Goal: Task Accomplishment & Management: Manage account settings

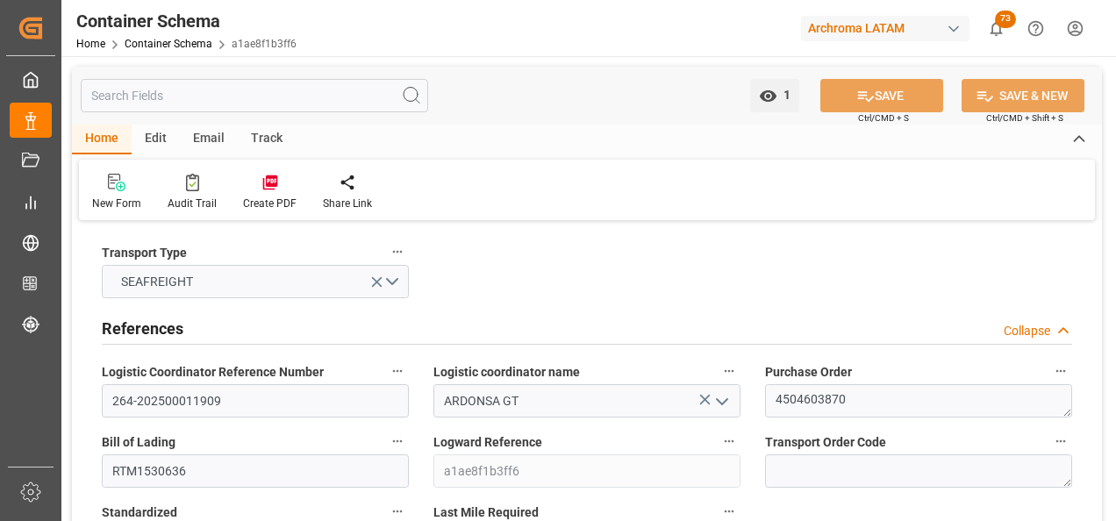
scroll to position [2544, 0]
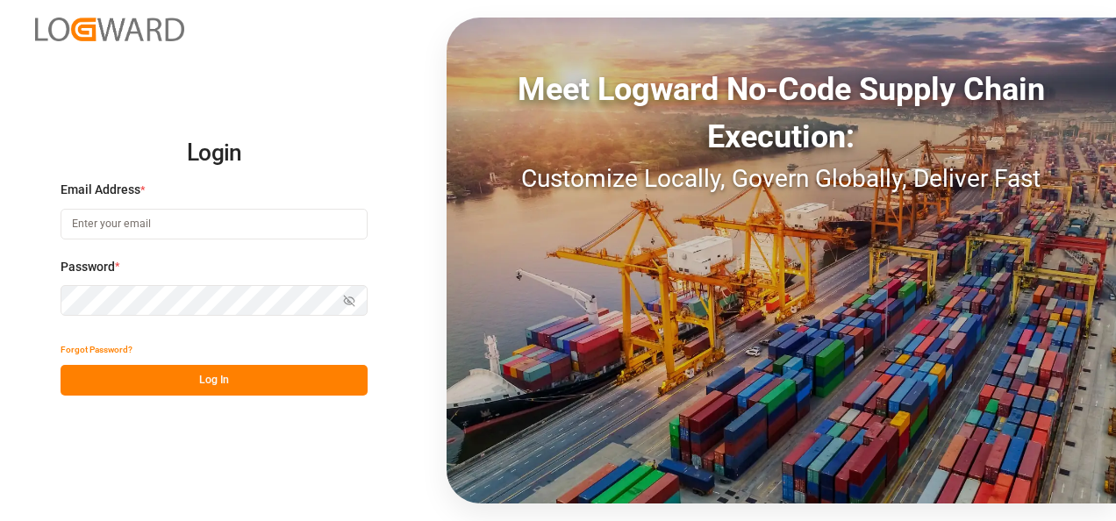
type input "[PERSON_NAME][EMAIL_ADDRESS][PERSON_NAME][DOMAIN_NAME]"
click at [211, 225] on button "Log In" at bounding box center [214, 380] width 307 height 31
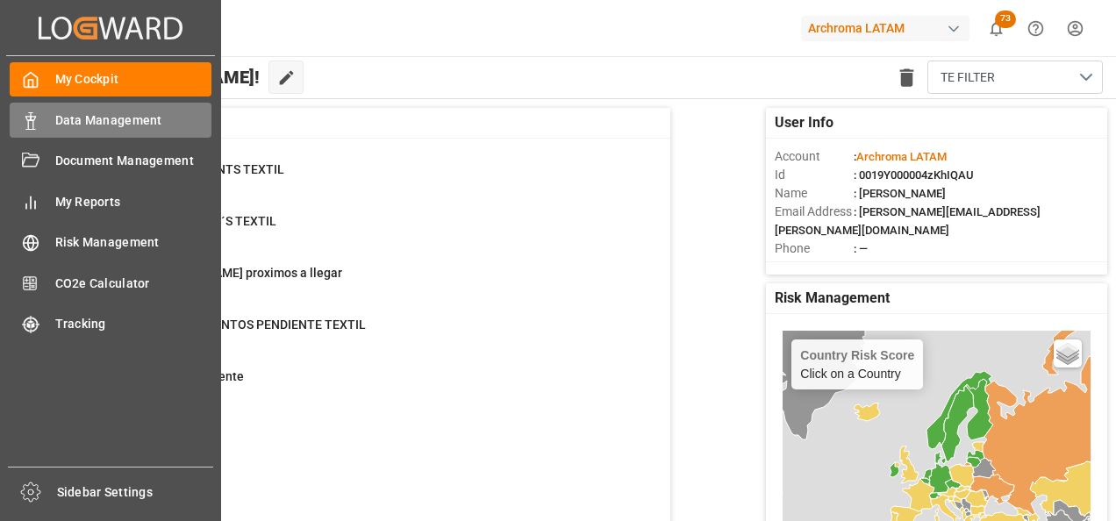
click at [33, 119] on icon at bounding box center [31, 121] width 18 height 18
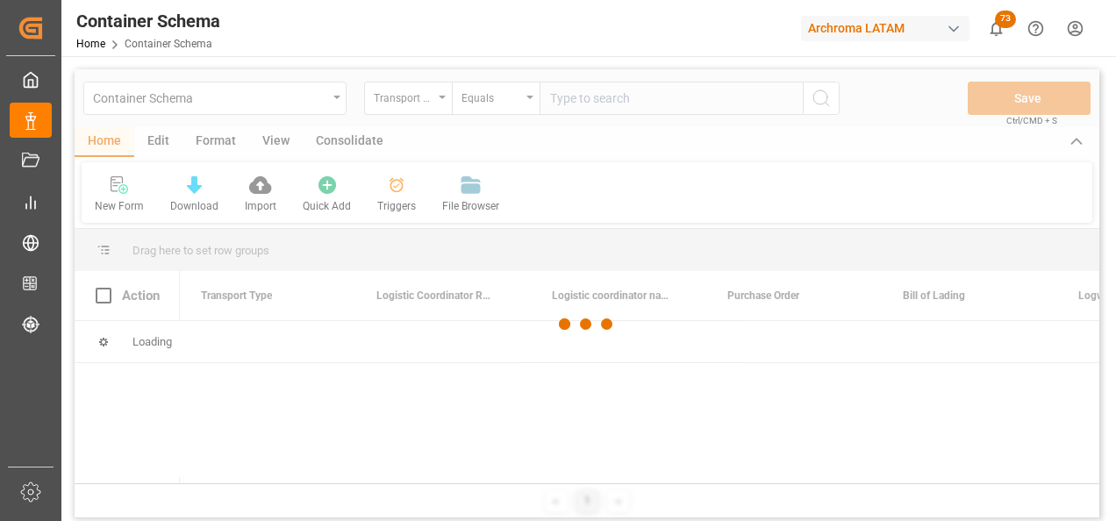
click at [422, 120] on div at bounding box center [587, 324] width 1025 height 511
click at [421, 92] on div at bounding box center [587, 324] width 1025 height 511
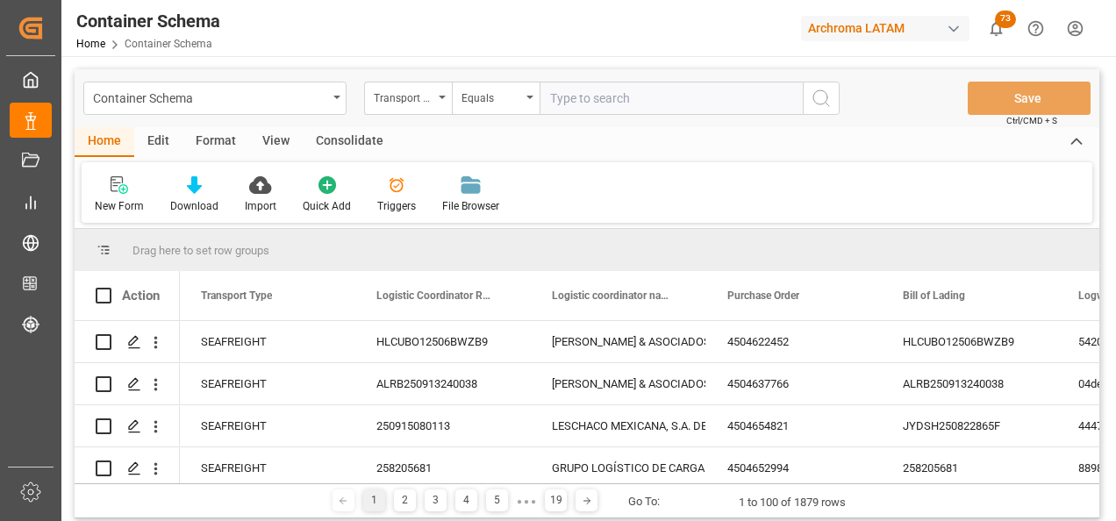
click at [438, 100] on div "Transport Type" at bounding box center [408, 98] width 88 height 33
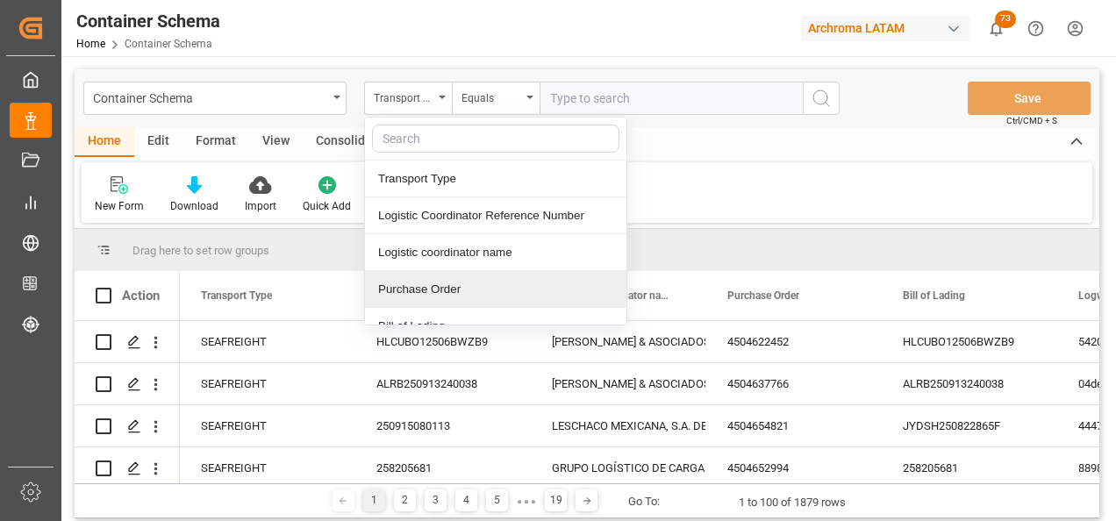
click at [441, 225] on div "Purchase Order" at bounding box center [495, 289] width 261 height 37
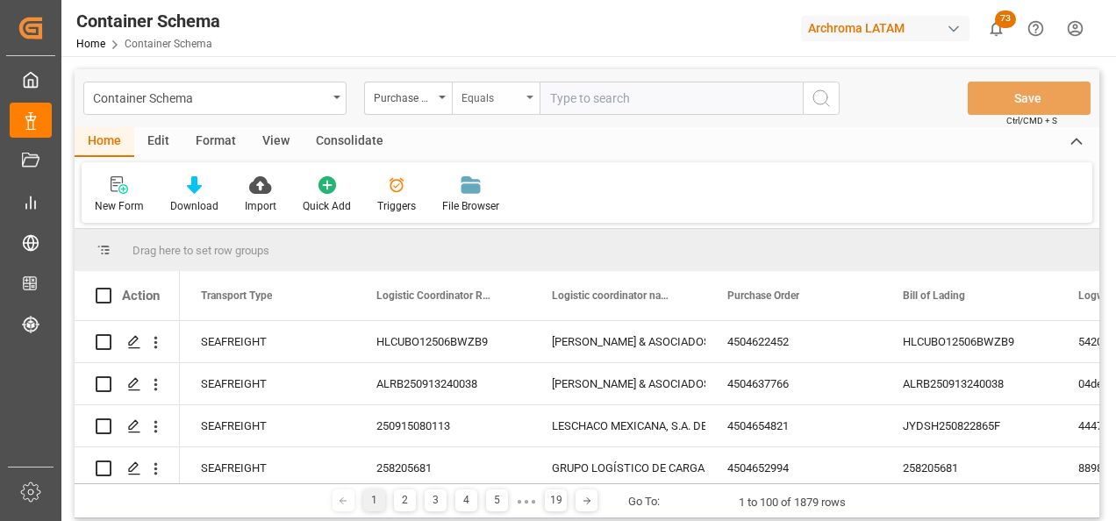
click at [477, 97] on div "Equals" at bounding box center [491, 96] width 60 height 20
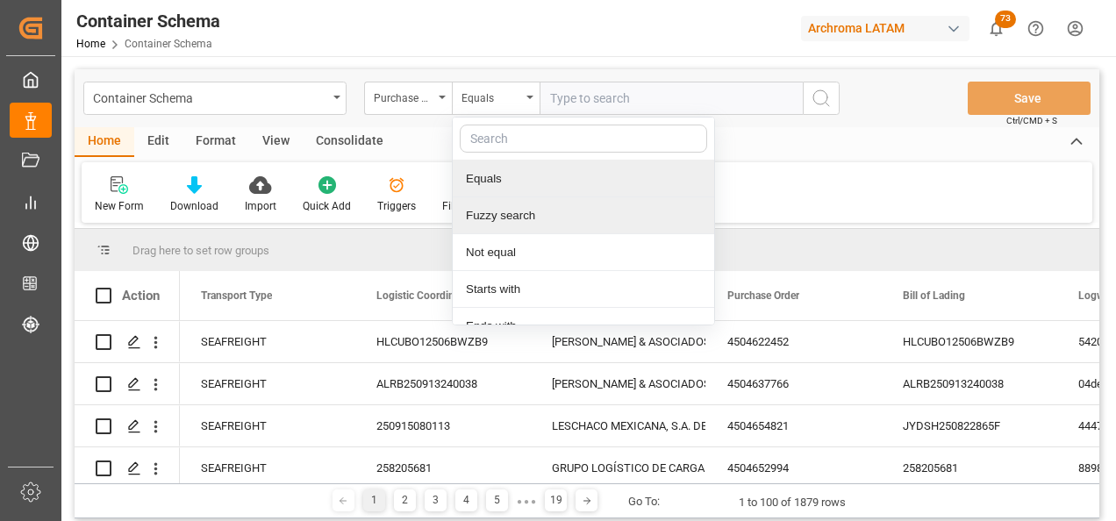
click at [514, 225] on div "Fuzzy search" at bounding box center [583, 215] width 261 height 37
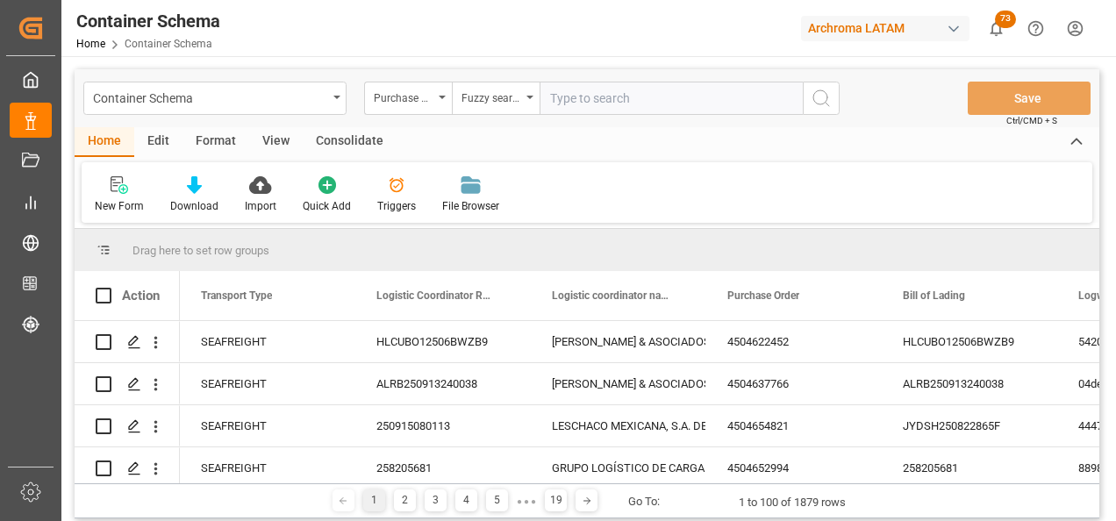
paste input "4504655401"
type input "4504655401"
click at [656, 99] on icon "search button" at bounding box center [820, 98] width 21 height 21
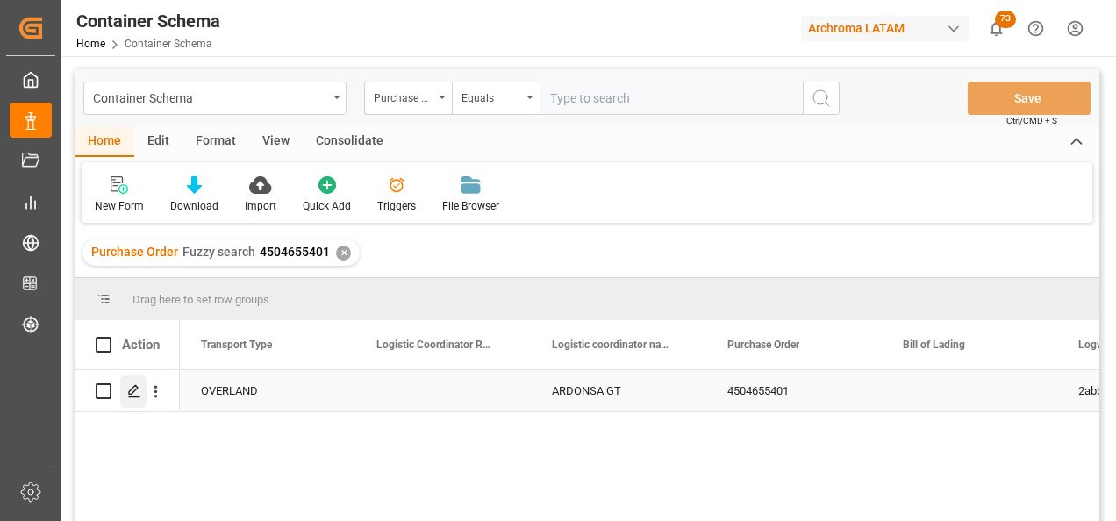
click at [137, 225] on icon "Press SPACE to select this row." at bounding box center [134, 391] width 14 height 14
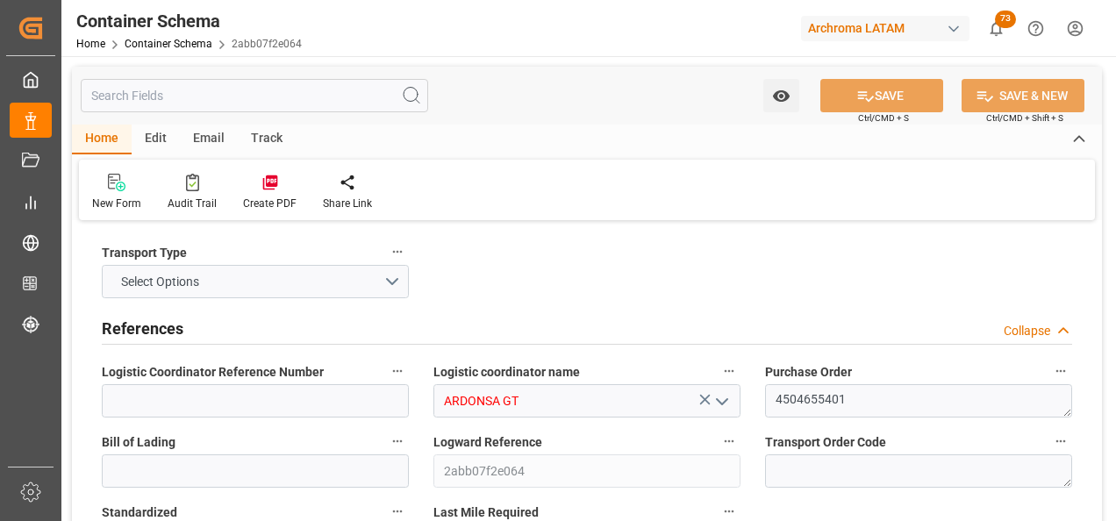
type input "0"
type input "1"
type input "6"
type input "4000"
type input "4599.96"
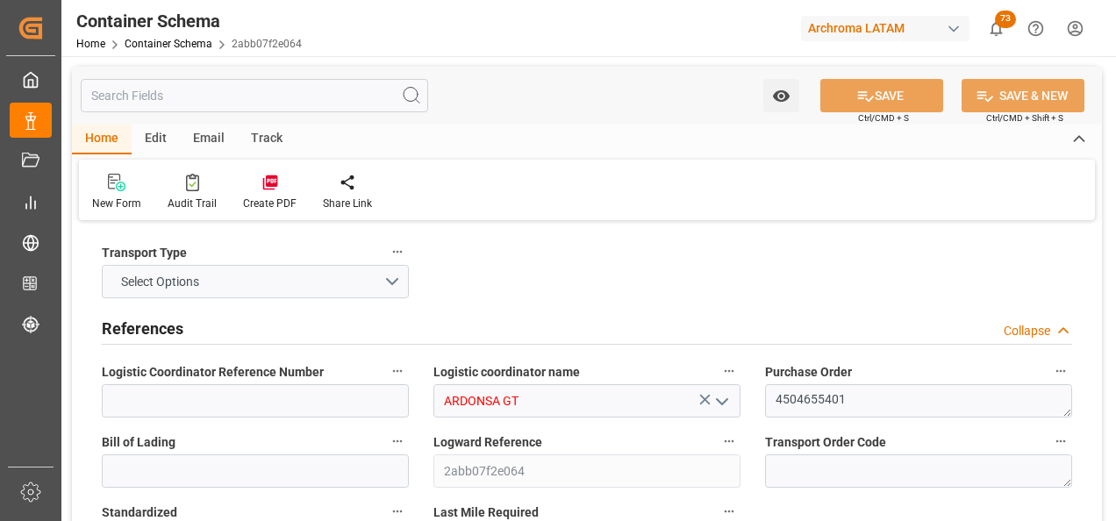
type input "MXZMF"
type input "[DATE] 12:00"
type input "[DATE]"
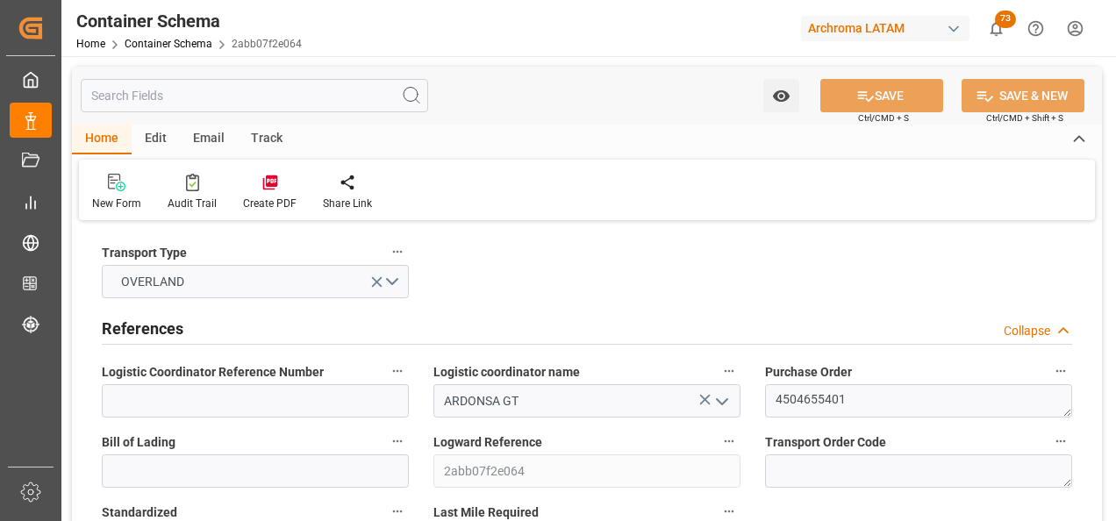
type input "[DATE] 00:00"
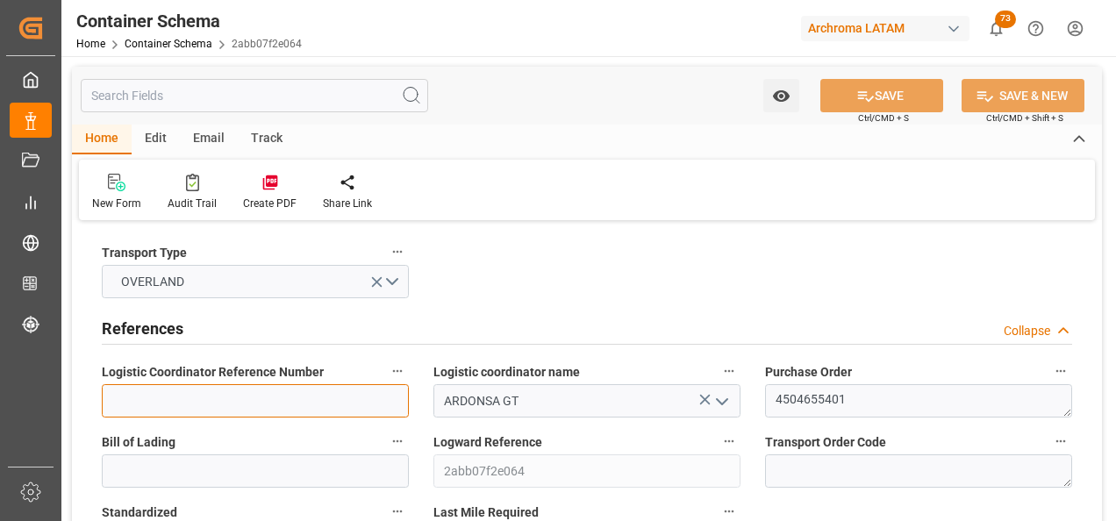
click at [242, 225] on input at bounding box center [255, 400] width 307 height 33
paste input "264-202500011962"
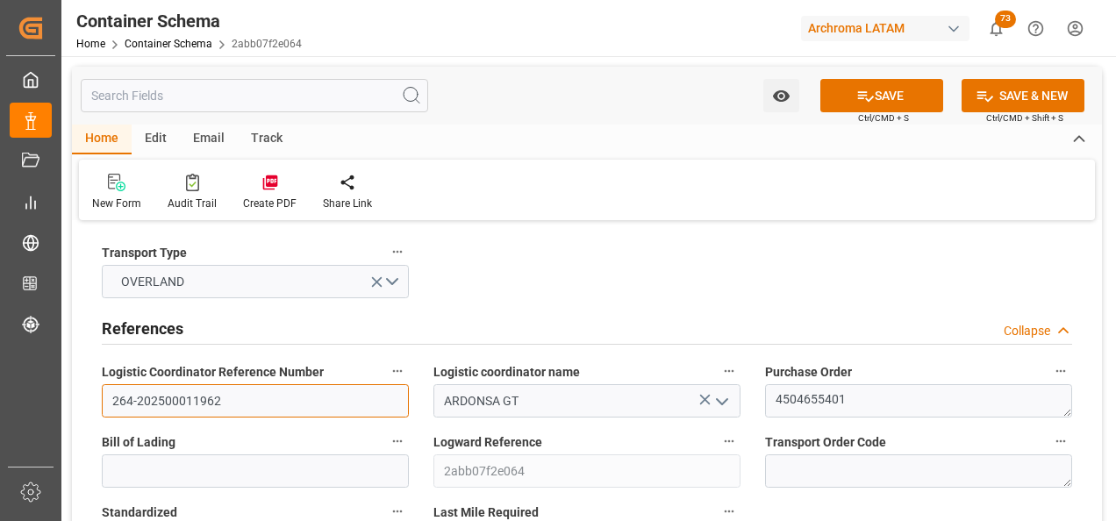
type input "264-202500011962"
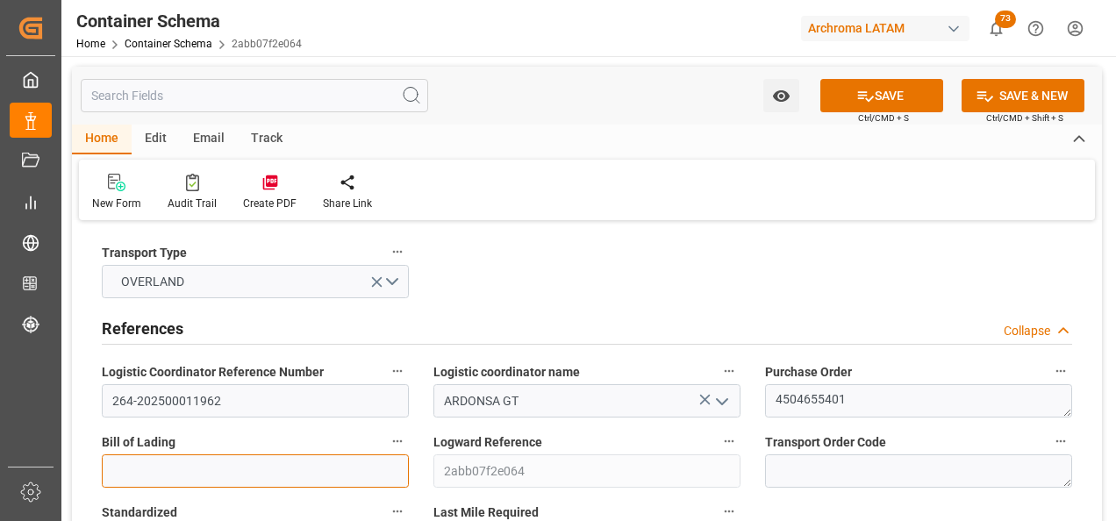
click at [153, 225] on input at bounding box center [255, 470] width 307 height 33
paste input "264-202500011962"
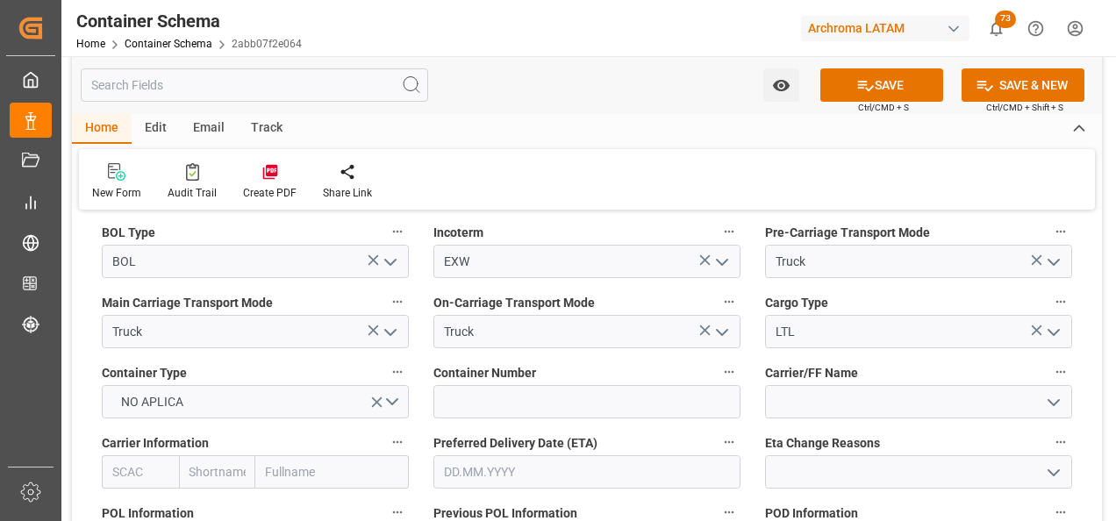
scroll to position [1579, 0]
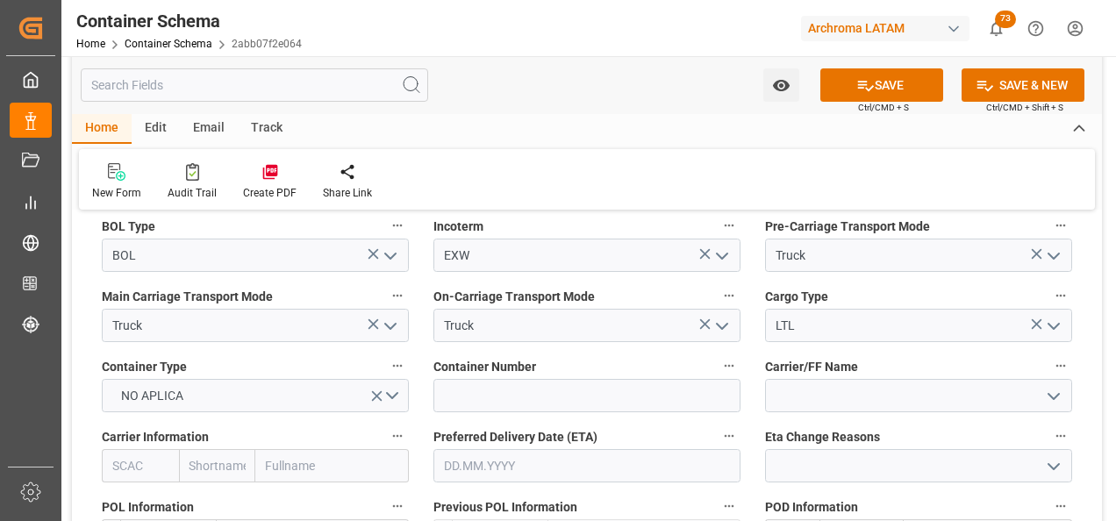
type input "264-202500011962"
click at [482, 225] on input at bounding box center [586, 395] width 307 height 33
click at [539, 225] on input at bounding box center [586, 395] width 307 height 33
paste input "C-106 BMC"
type input "C-106 BMC"
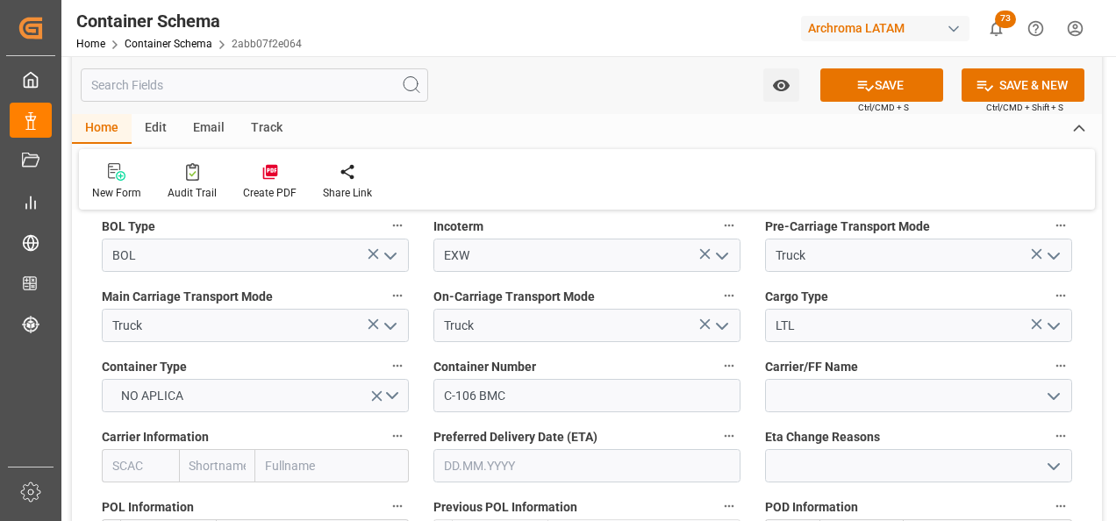
click at [471, 225] on input "text" at bounding box center [586, 465] width 307 height 33
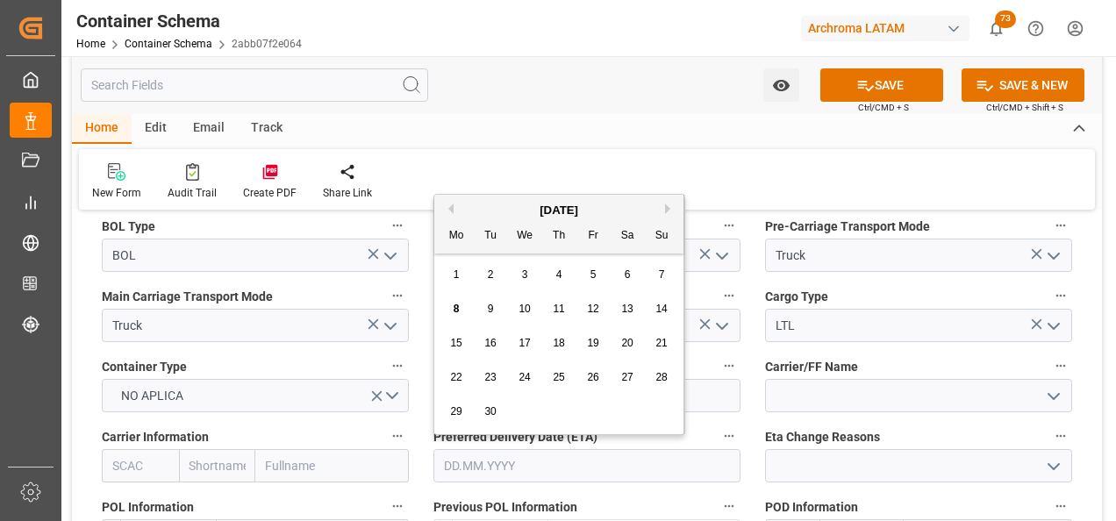
click at [440, 225] on div "1 2 3 4 5 6 7" at bounding box center [558, 275] width 239 height 34
click at [554, 225] on div "4" at bounding box center [559, 275] width 22 height 21
type input "[DATE]"
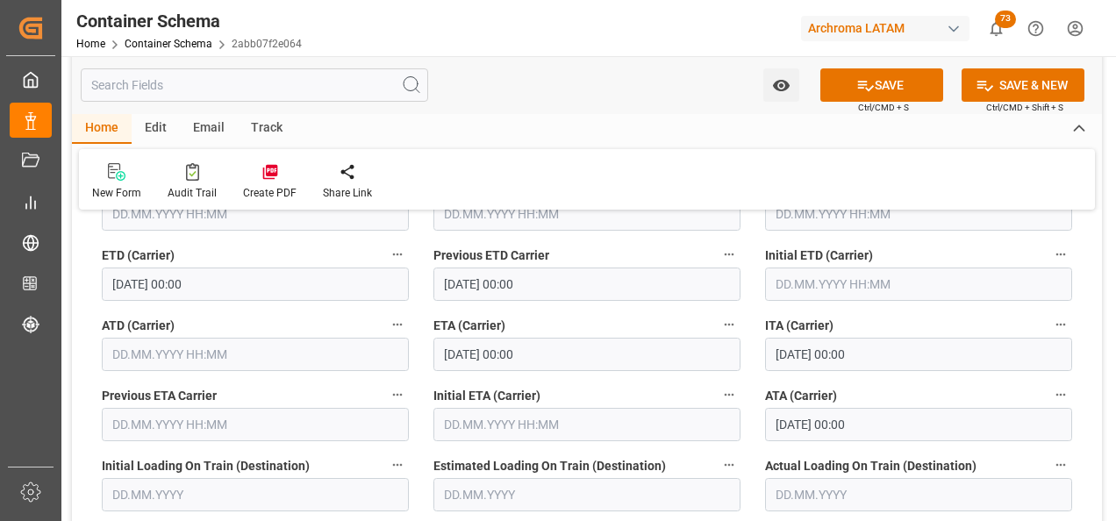
scroll to position [2281, 0]
click at [468, 225] on input "[DATE] 00:00" at bounding box center [586, 353] width 307 height 33
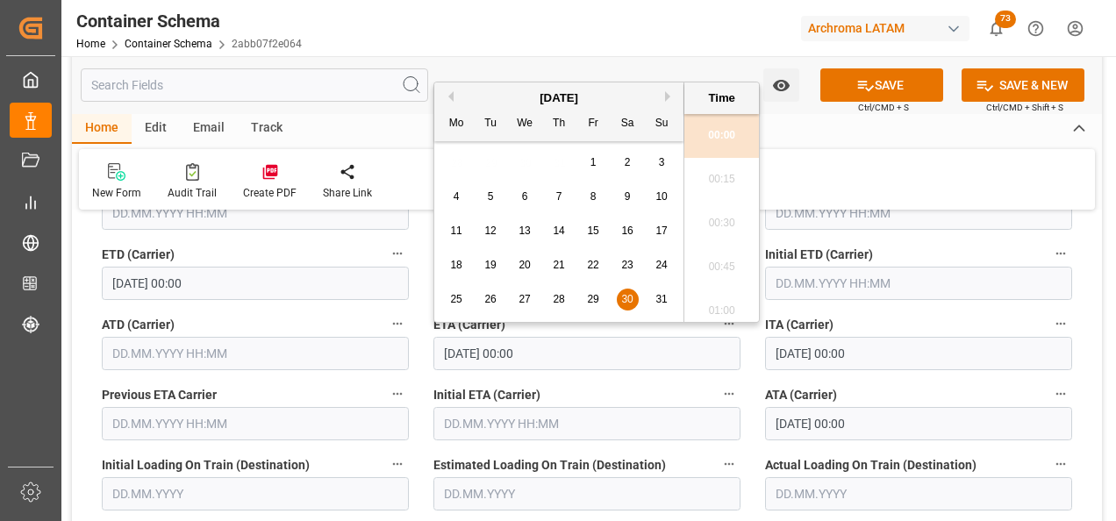
click at [656, 98] on div "[DATE]" at bounding box center [558, 98] width 249 height 18
click at [656, 96] on button "Next Month" at bounding box center [670, 96] width 11 height 11
click at [546, 159] on div "1 2 3 4 5 6 7" at bounding box center [558, 163] width 239 height 34
click at [557, 159] on span "4" at bounding box center [559, 162] width 6 height 12
type input "[DATE] 00:00"
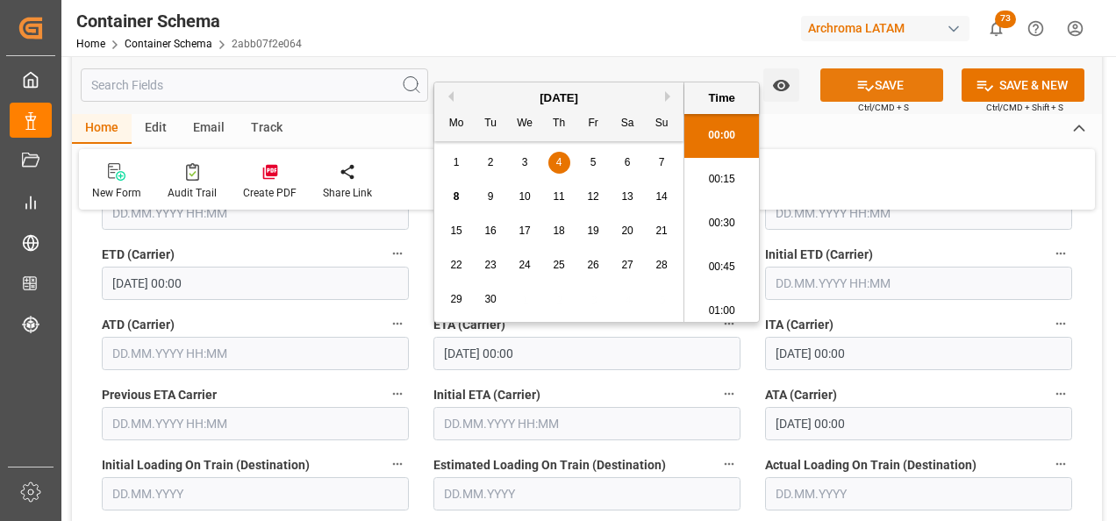
click at [656, 89] on icon at bounding box center [866, 86] width 16 height 11
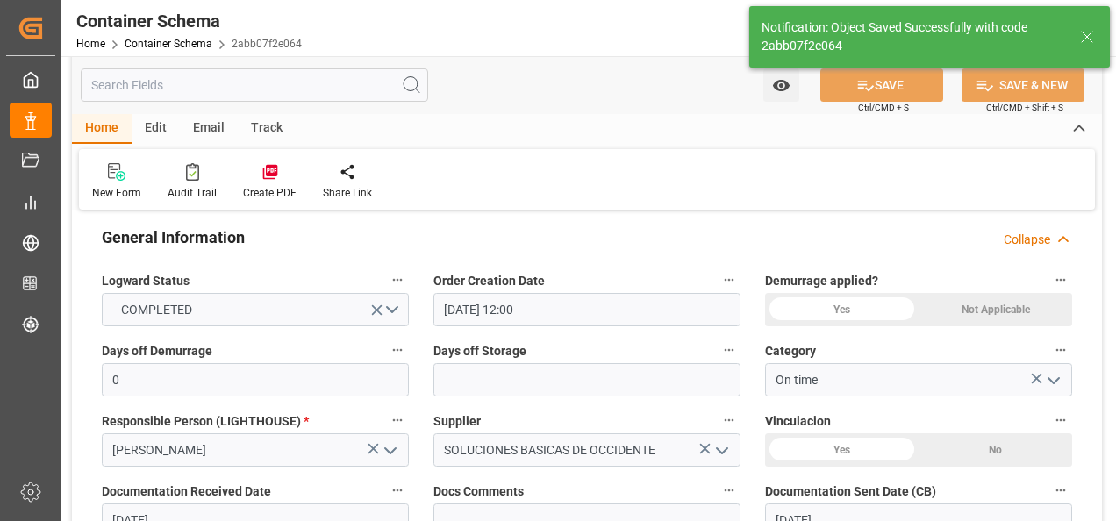
type input "[DATE] 00:00"
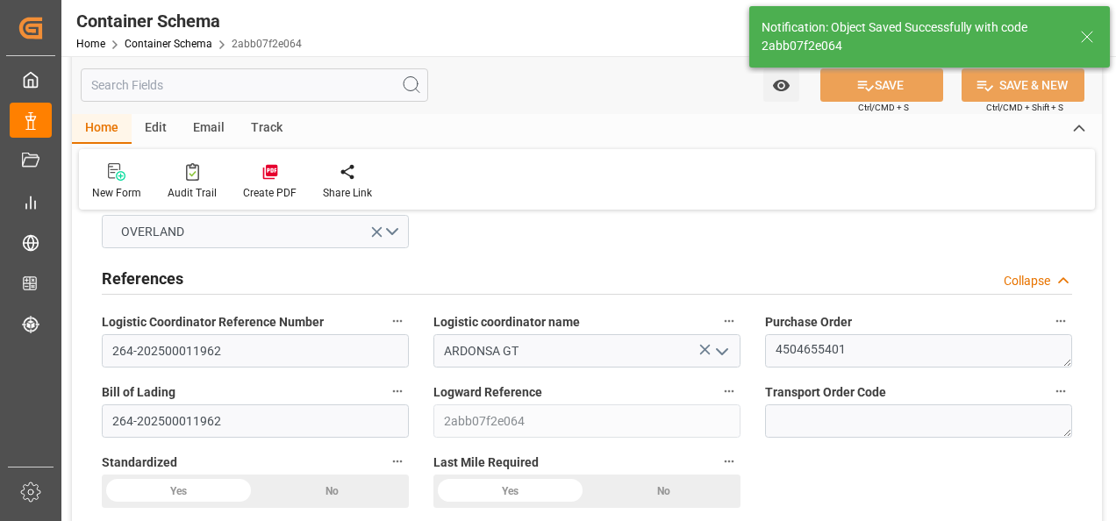
scroll to position [0, 0]
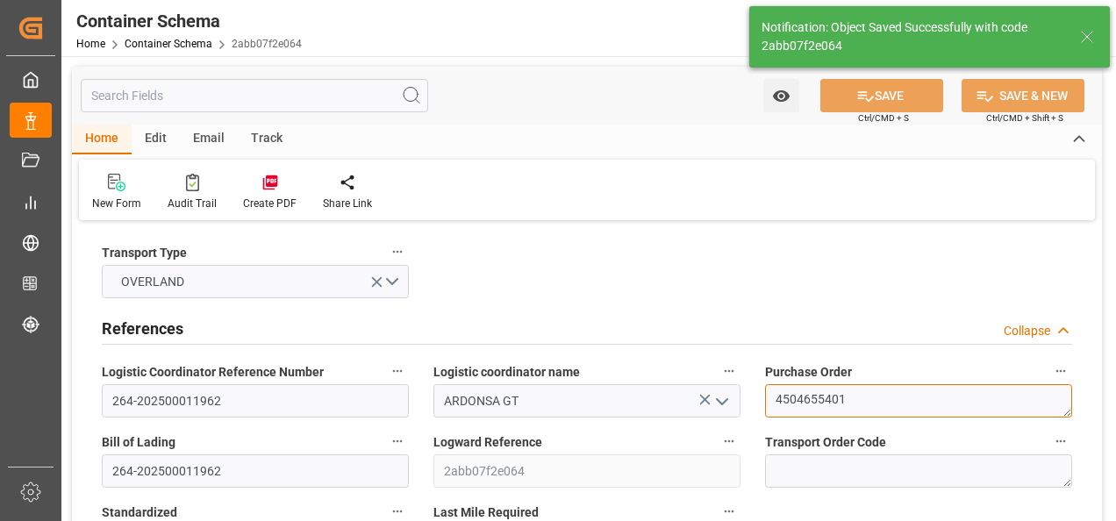
click at [656, 225] on textarea "4504655401" at bounding box center [918, 400] width 307 height 33
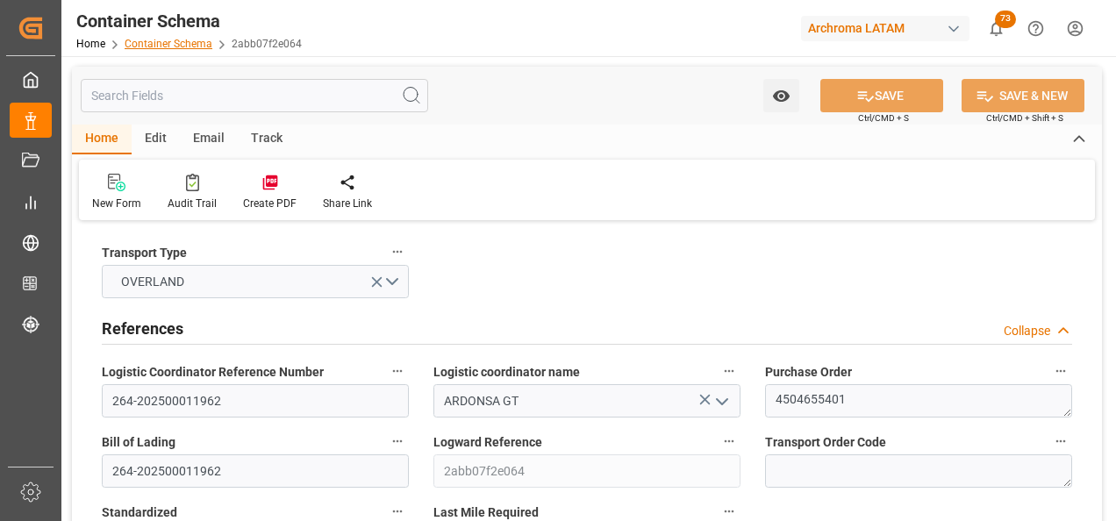
click at [175, 48] on link "Container Schema" at bounding box center [169, 44] width 88 height 12
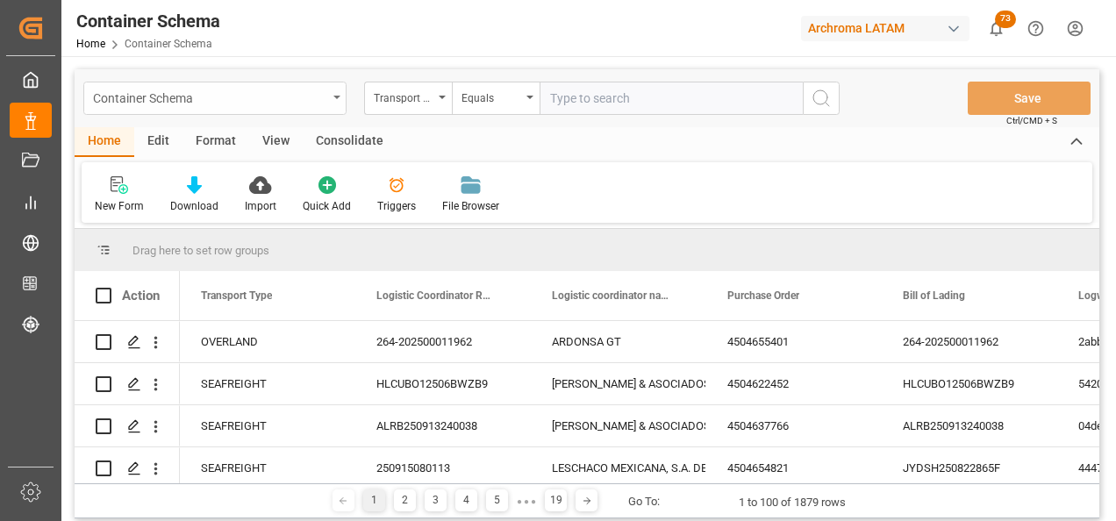
click at [332, 100] on div "Container Schema" at bounding box center [214, 98] width 263 height 33
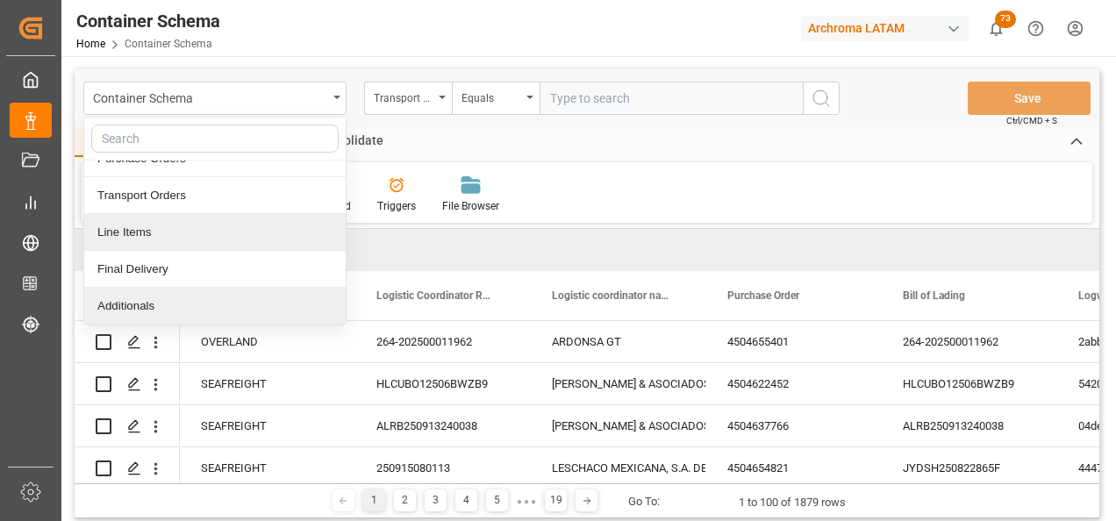
scroll to position [88, 0]
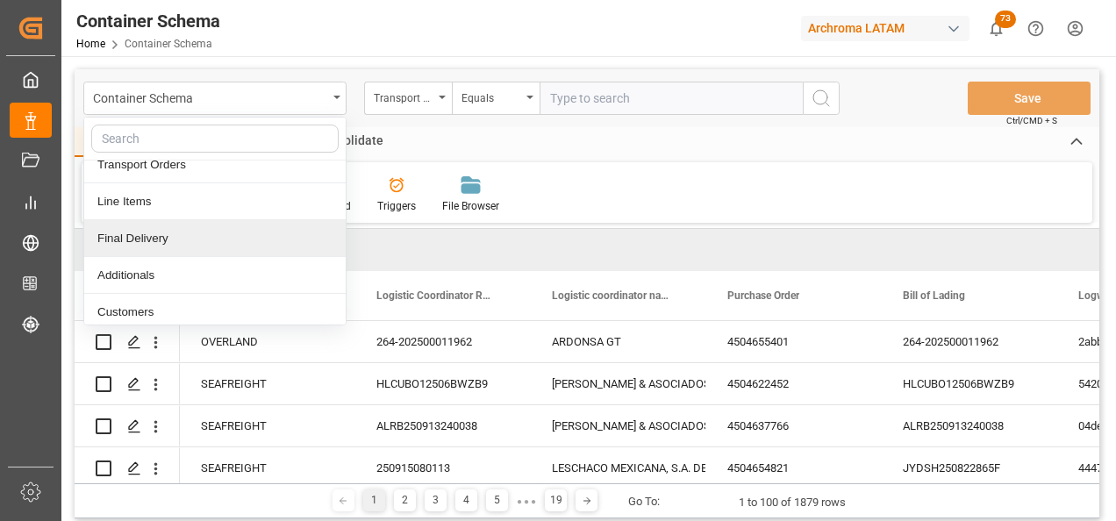
click at [168, 225] on div "Final Delivery" at bounding box center [214, 238] width 261 height 37
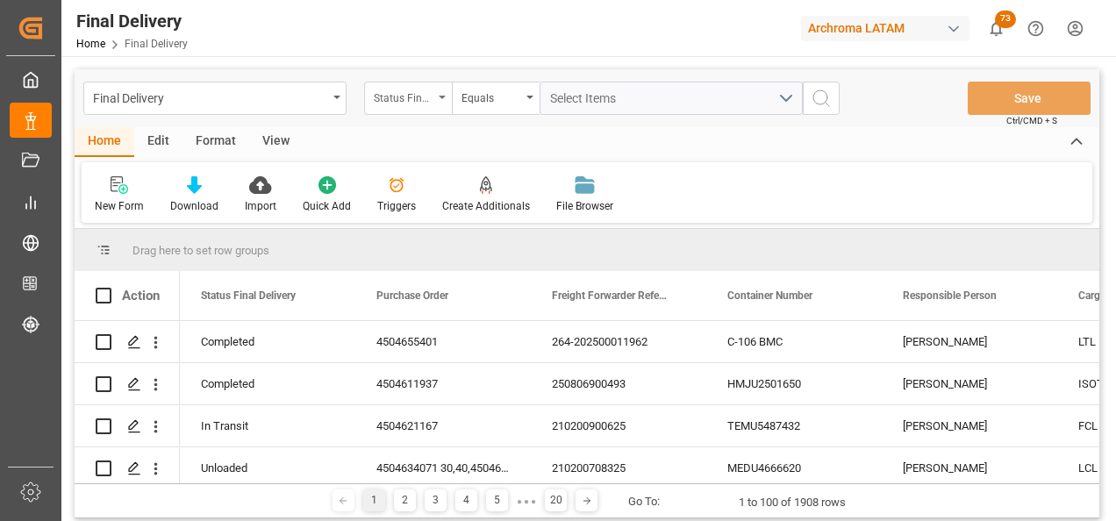
click at [448, 98] on div "Status Final Delivery" at bounding box center [408, 98] width 88 height 33
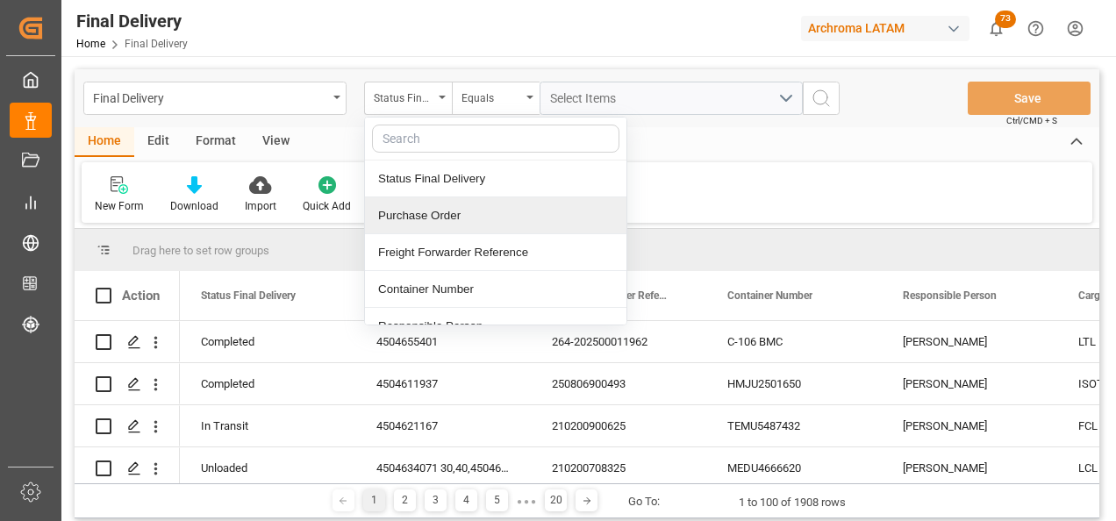
click at [445, 215] on div "Purchase Order" at bounding box center [495, 215] width 261 height 37
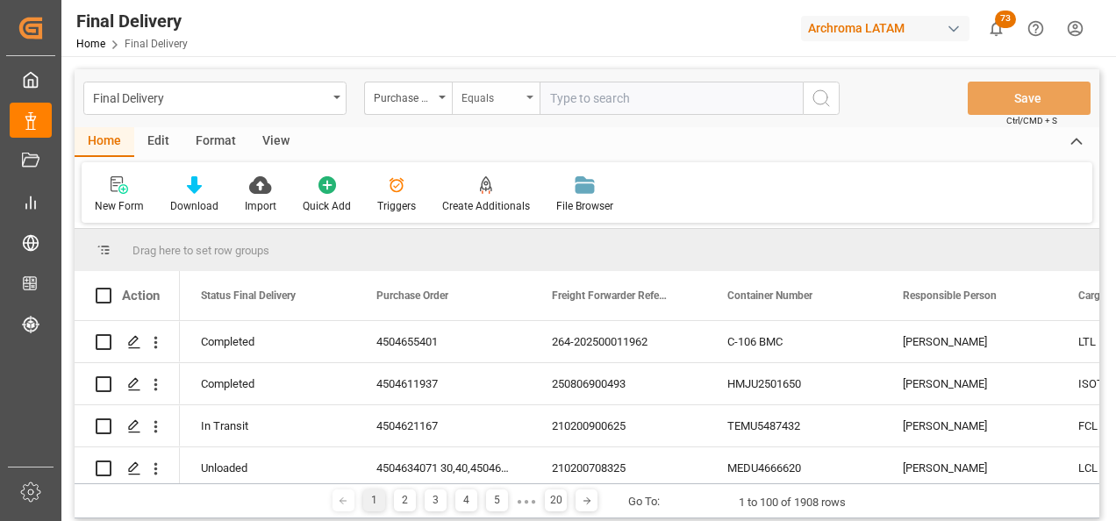
click at [482, 107] on div "Equals" at bounding box center [496, 98] width 88 height 33
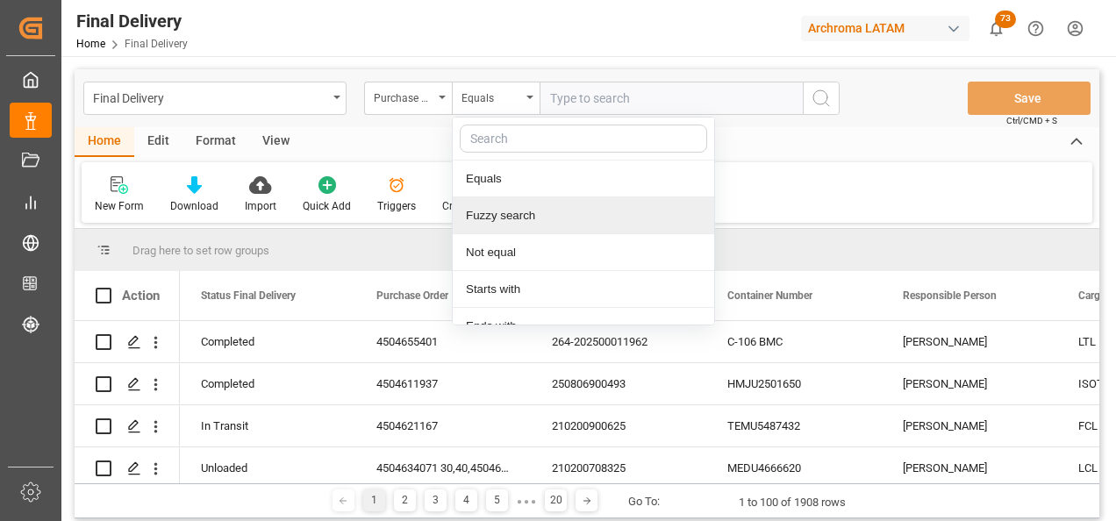
click at [503, 207] on div "Fuzzy search" at bounding box center [583, 215] width 261 height 37
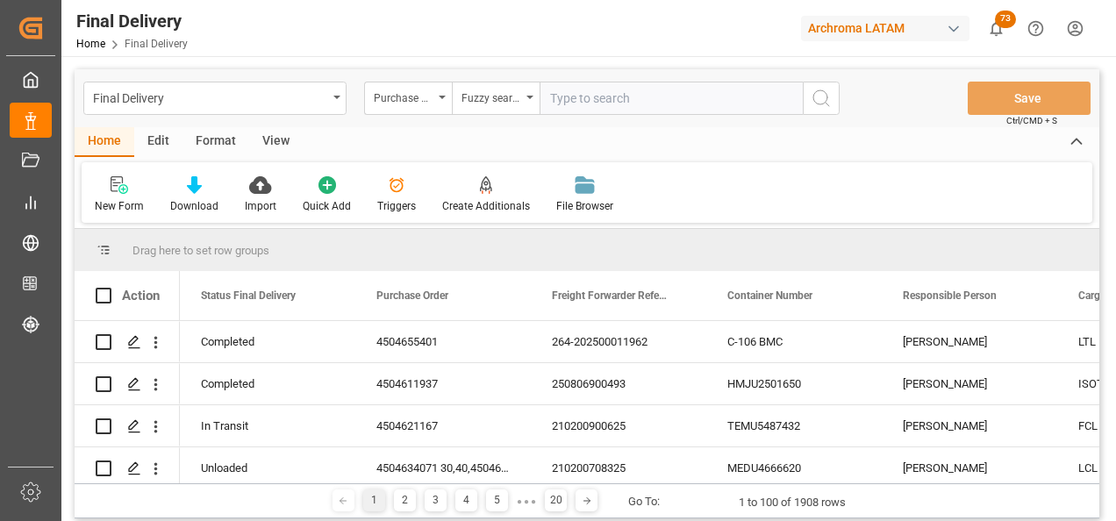
click at [596, 116] on div "Final Delivery Purchase Order Fuzzy search Save Ctrl/CMD + S" at bounding box center [587, 98] width 1025 height 58
click at [594, 97] on input "text" at bounding box center [670, 98] width 263 height 33
paste input "4504655401"
type input "4504655401"
click at [656, 103] on button "search button" at bounding box center [821, 98] width 37 height 33
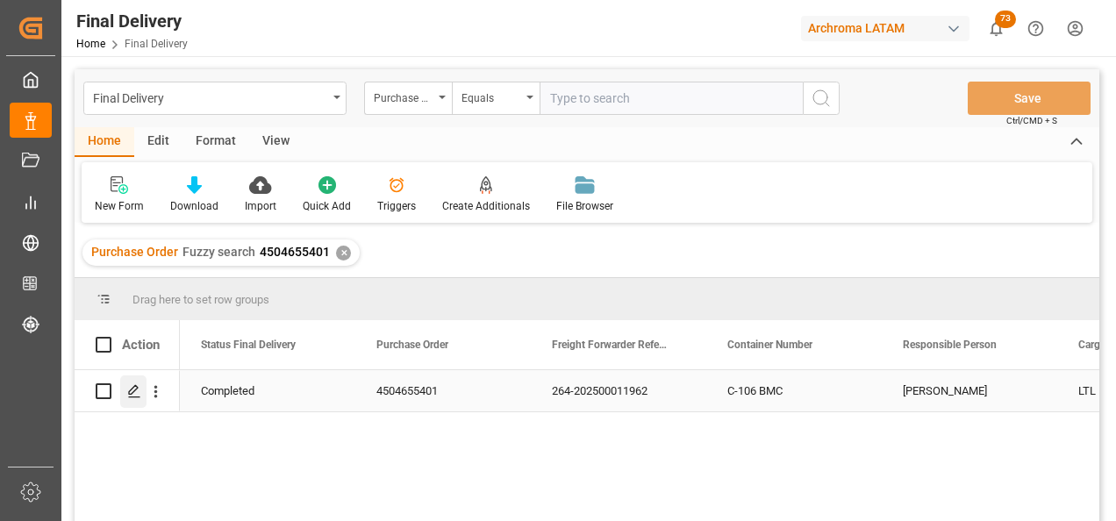
click at [137, 225] on icon "Press SPACE to select this row." at bounding box center [134, 391] width 14 height 14
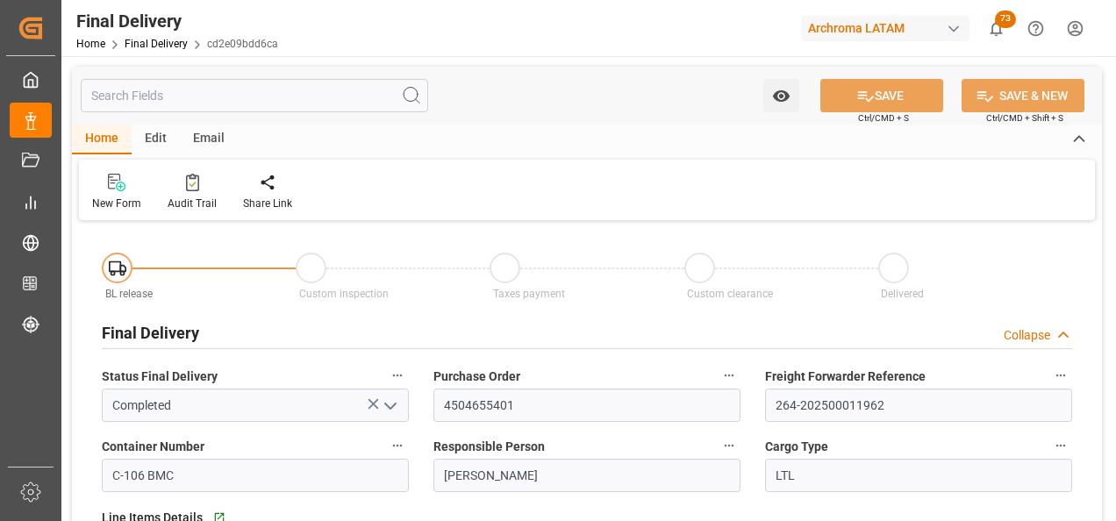
type input "[DATE]"
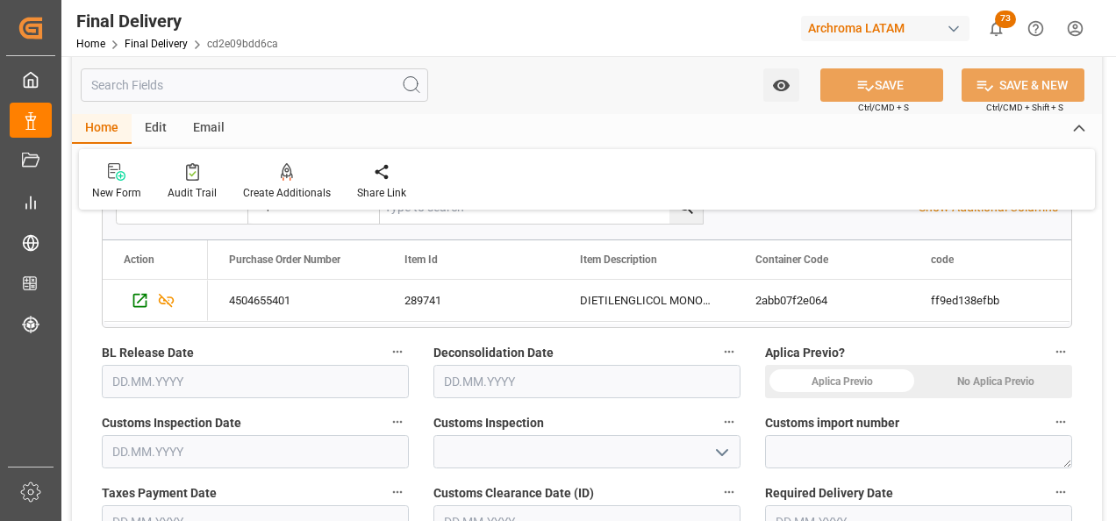
scroll to position [439, 0]
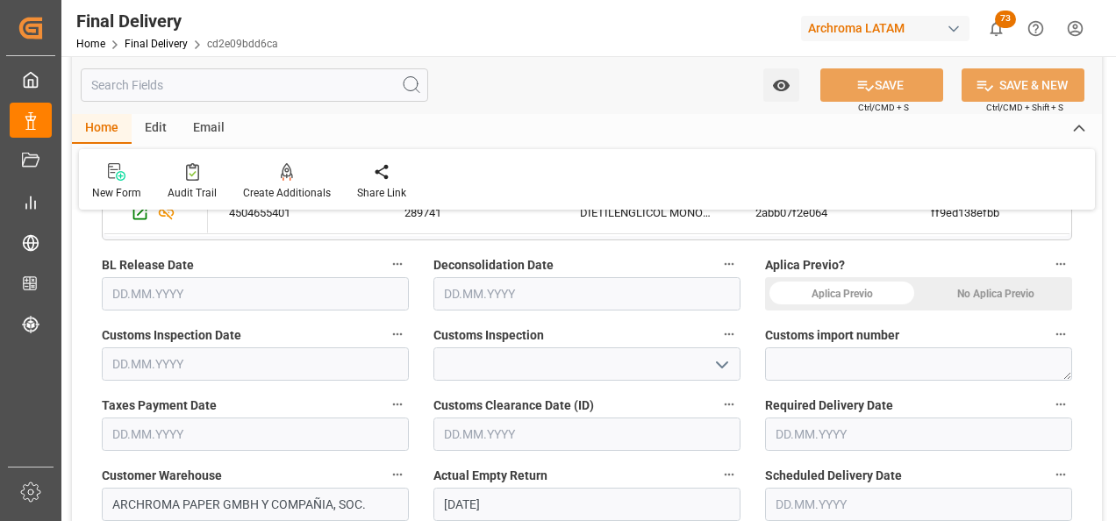
click at [189, 225] on input "text" at bounding box center [255, 363] width 307 height 33
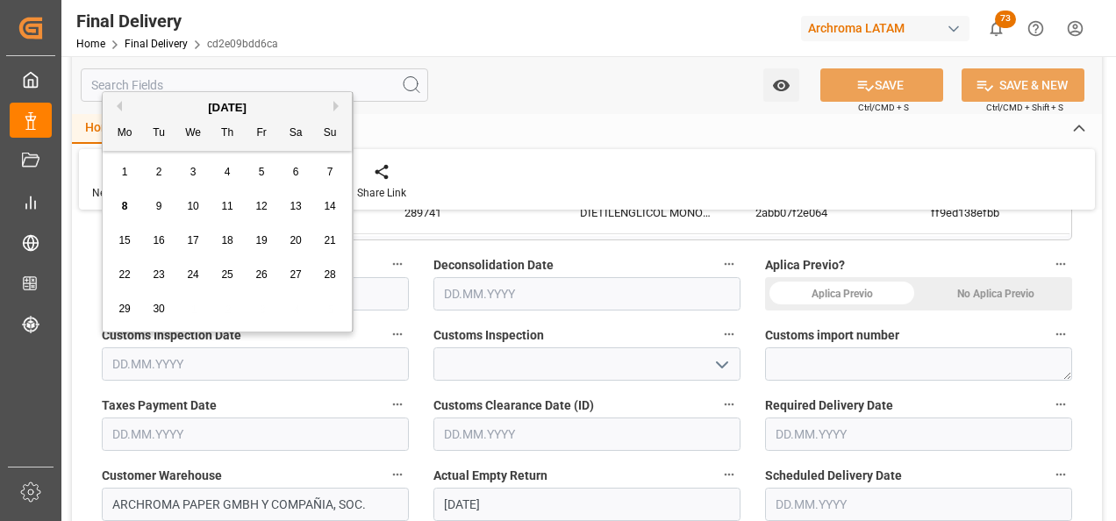
click at [261, 169] on span "5" at bounding box center [262, 172] width 6 height 12
type input "[DATE]"
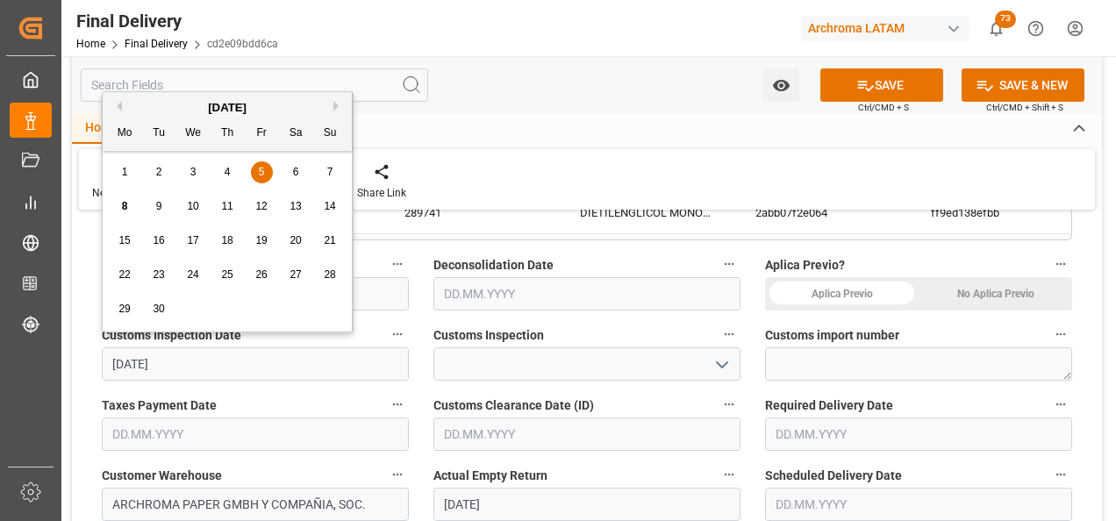
click at [179, 225] on input "[DATE]" at bounding box center [255, 363] width 307 height 33
click at [656, 225] on icon "open menu" at bounding box center [721, 364] width 21 height 21
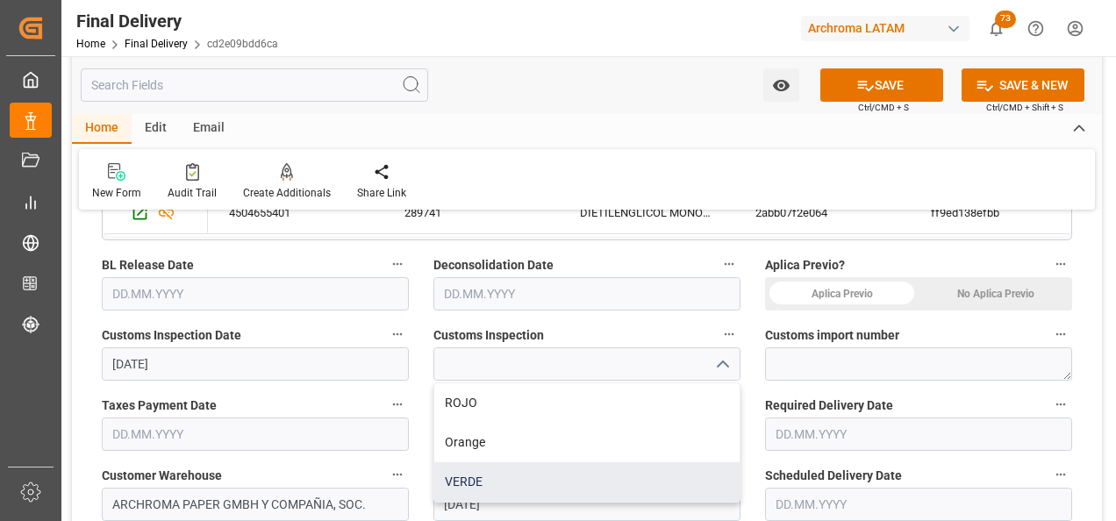
click at [489, 225] on div "VERDE" at bounding box center [586, 481] width 305 height 39
type input "VERDE"
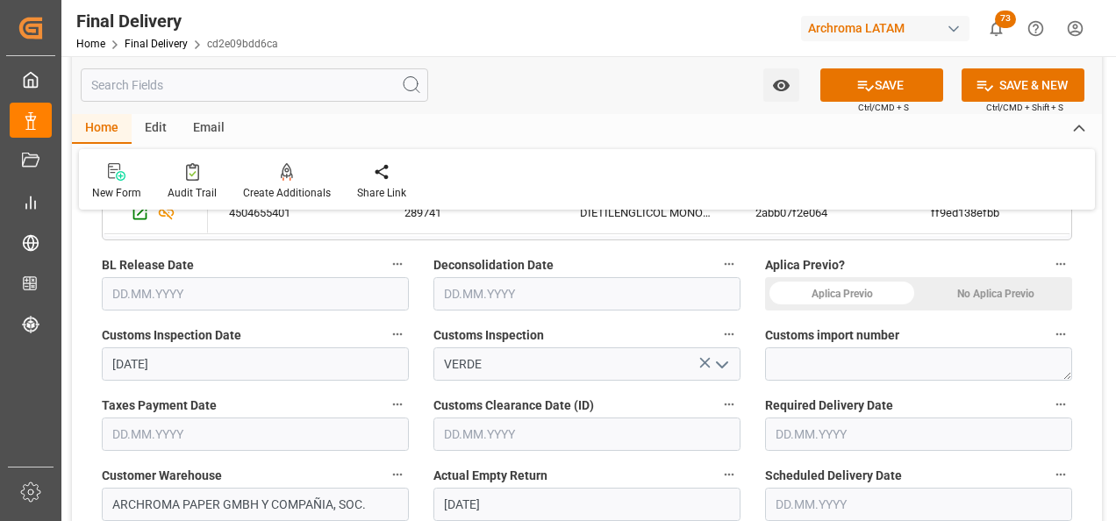
click at [656, 225] on div "No Aplica Previo" at bounding box center [995, 293] width 154 height 33
click at [656, 225] on input "text" at bounding box center [918, 434] width 307 height 33
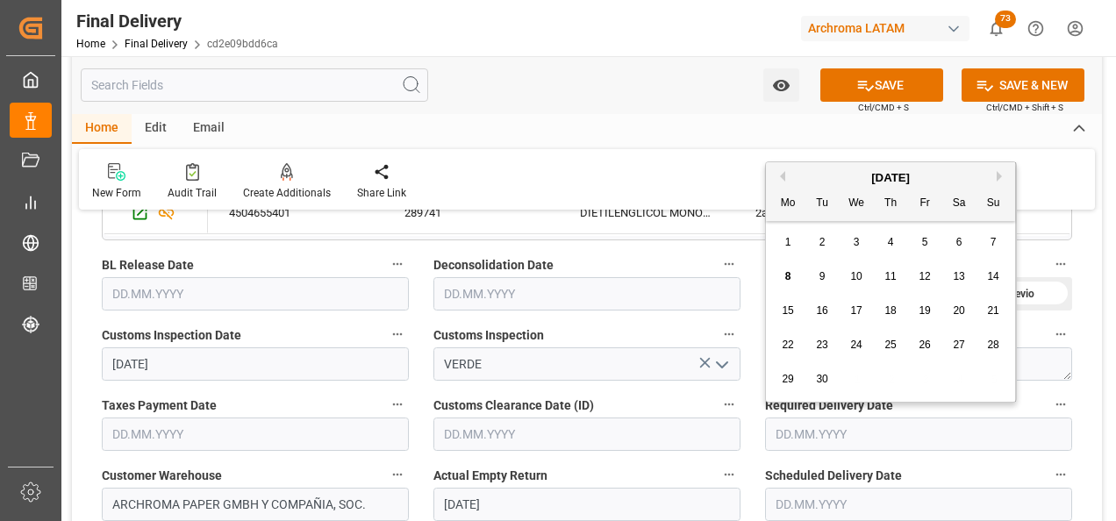
click at [656, 225] on input "text" at bounding box center [918, 504] width 307 height 33
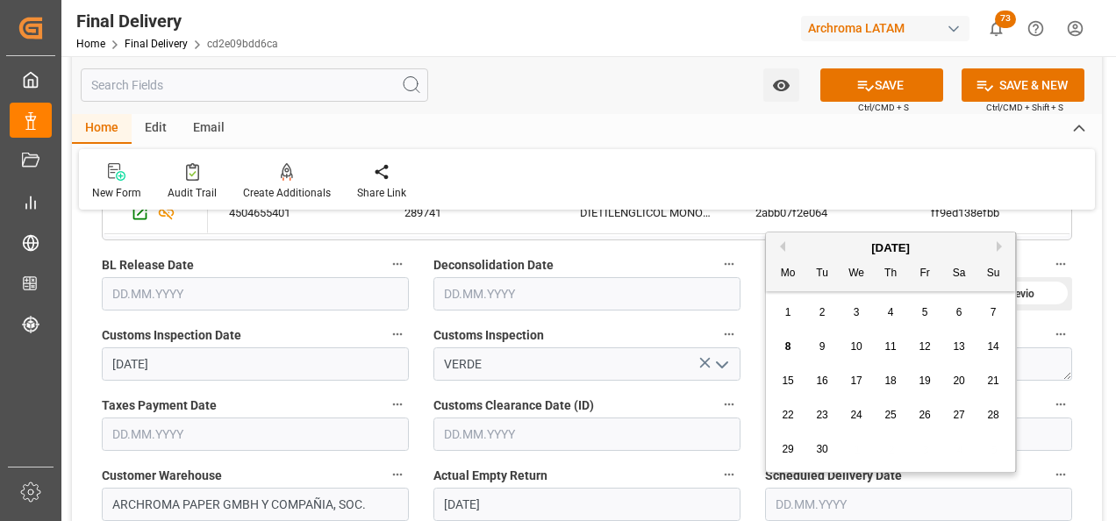
click at [656, 225] on div "9" at bounding box center [822, 347] width 22 height 21
type input "[DATE]"
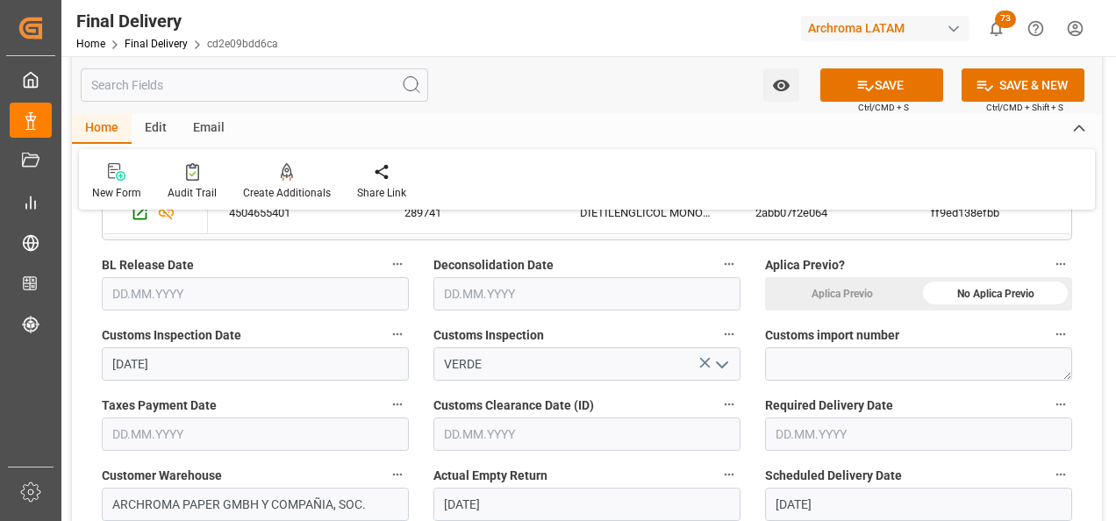
click at [535, 225] on input "text" at bounding box center [586, 434] width 307 height 33
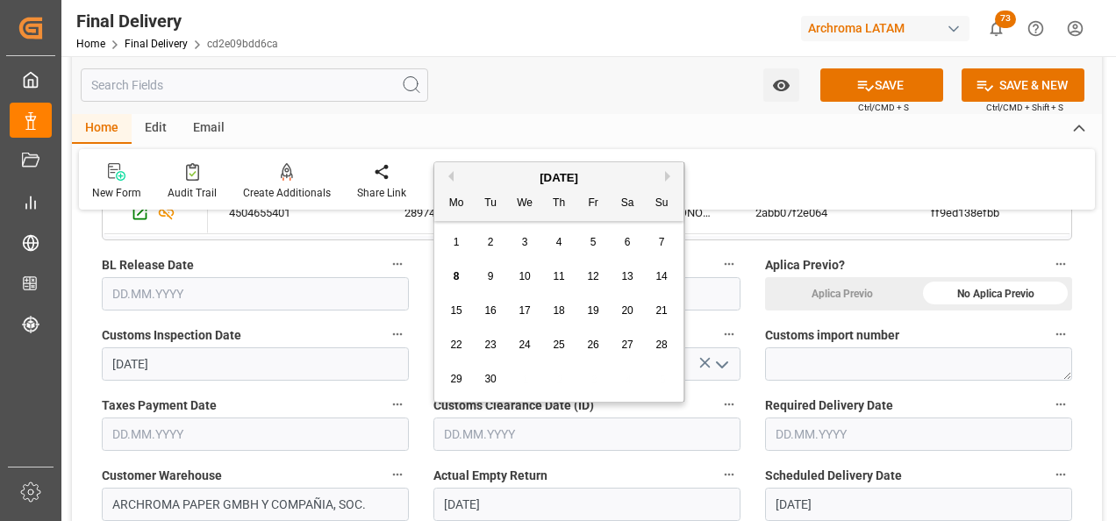
click at [589, 225] on div "5" at bounding box center [593, 242] width 22 height 21
type input "[DATE]"
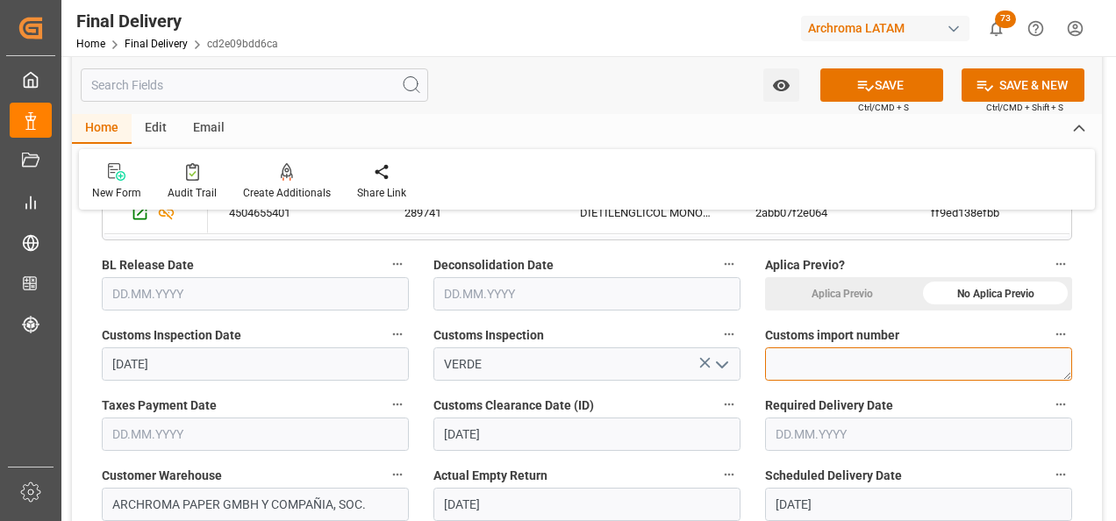
click at [656, 225] on textarea at bounding box center [918, 363] width 307 height 33
paste textarea "264-202500011962"
type textarea "264-202500011962"
click at [152, 225] on input "text" at bounding box center [255, 293] width 307 height 33
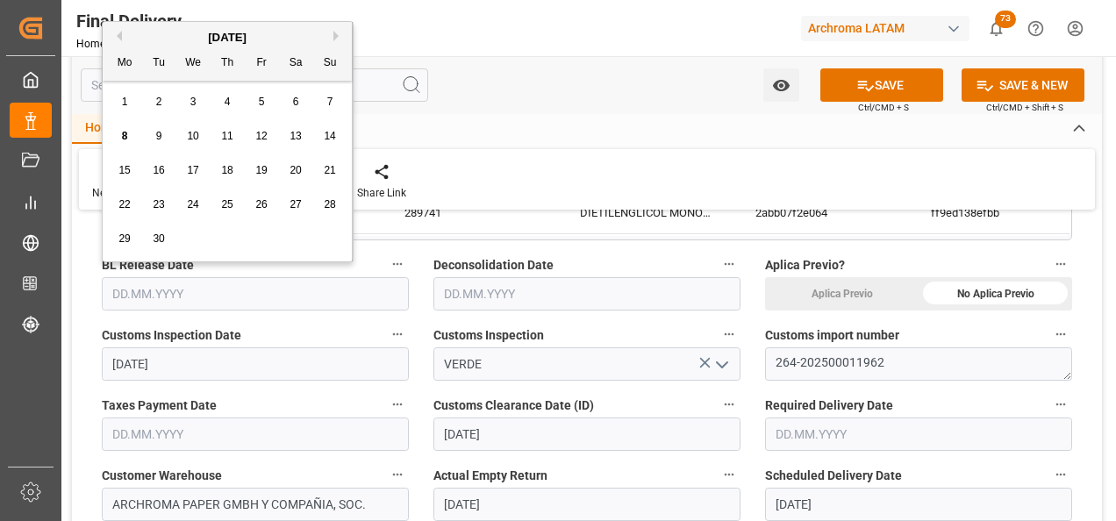
click at [261, 108] on span "5" at bounding box center [262, 102] width 6 height 12
type input "[DATE]"
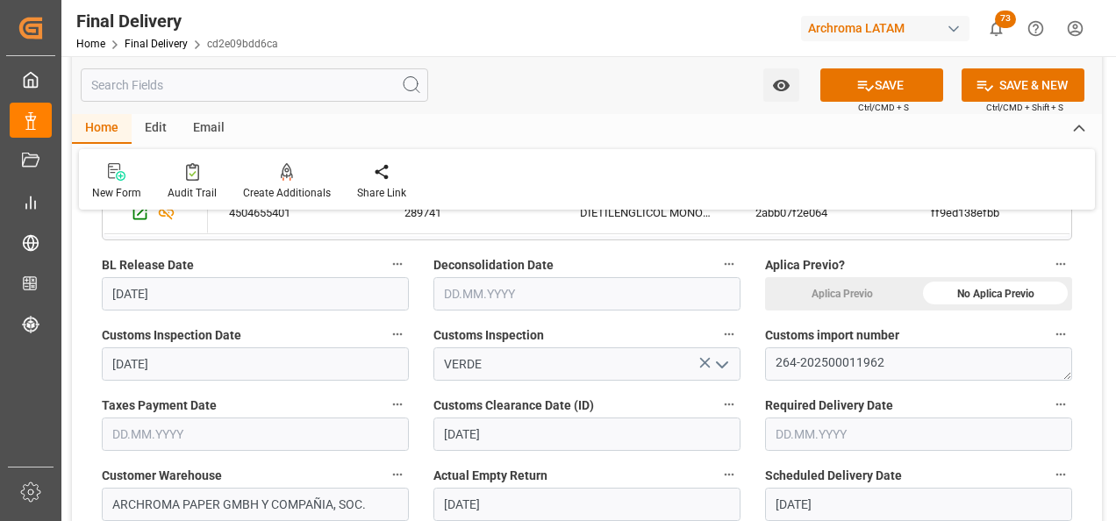
click at [168, 225] on input "text" at bounding box center [255, 434] width 307 height 33
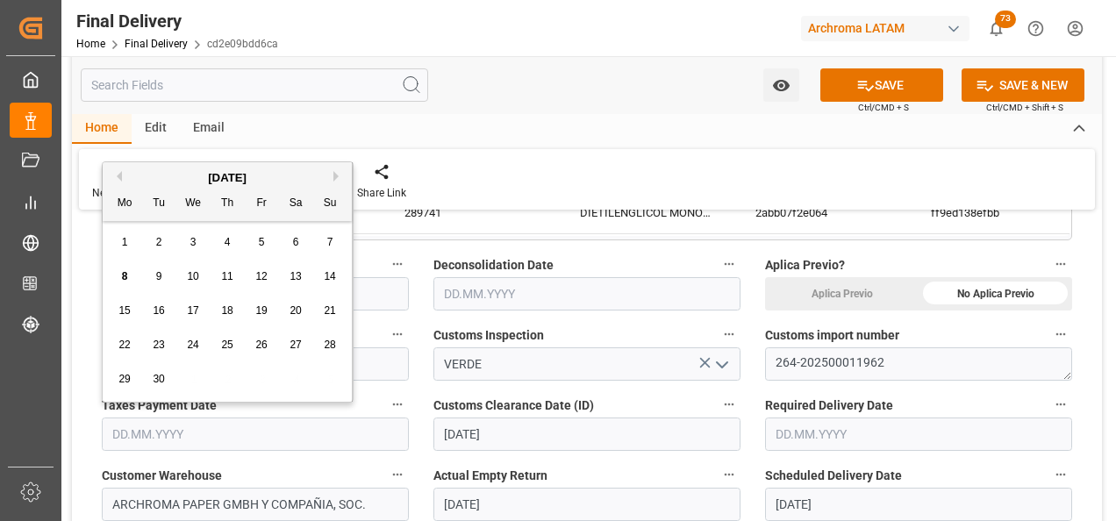
click at [259, 225] on div "5" at bounding box center [262, 242] width 22 height 21
type input "[DATE]"
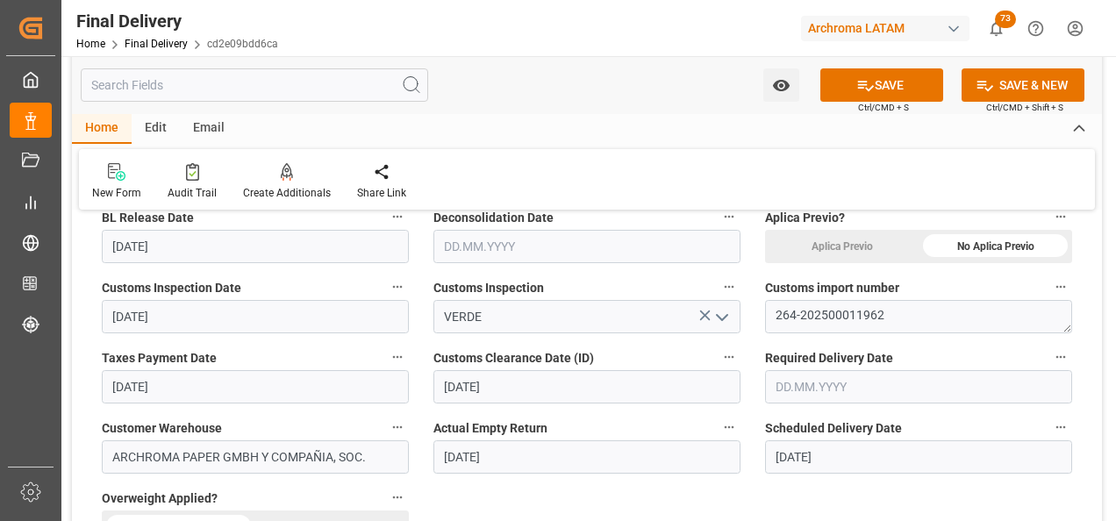
scroll to position [526, 0]
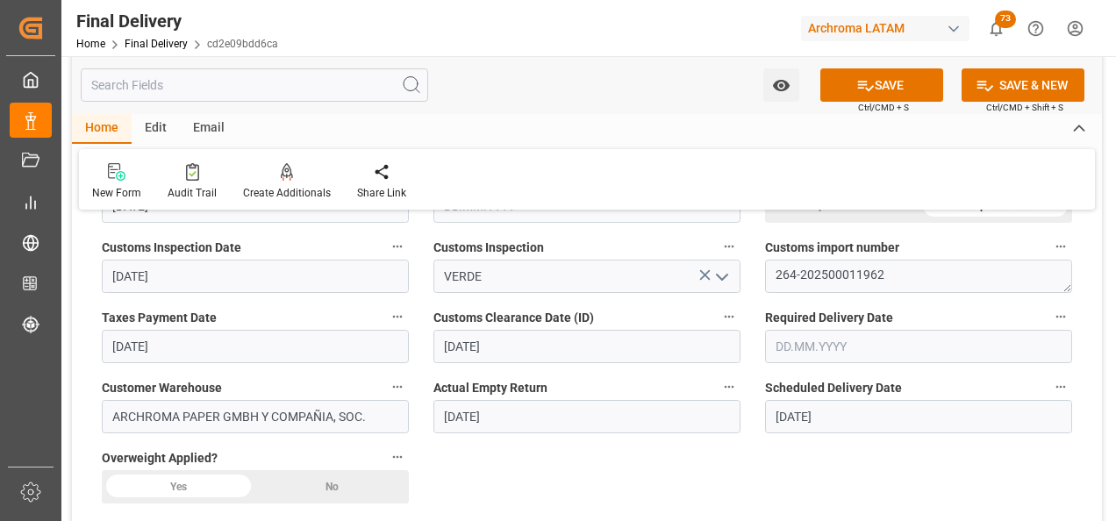
click at [337, 225] on div "No" at bounding box center [332, 486] width 154 height 33
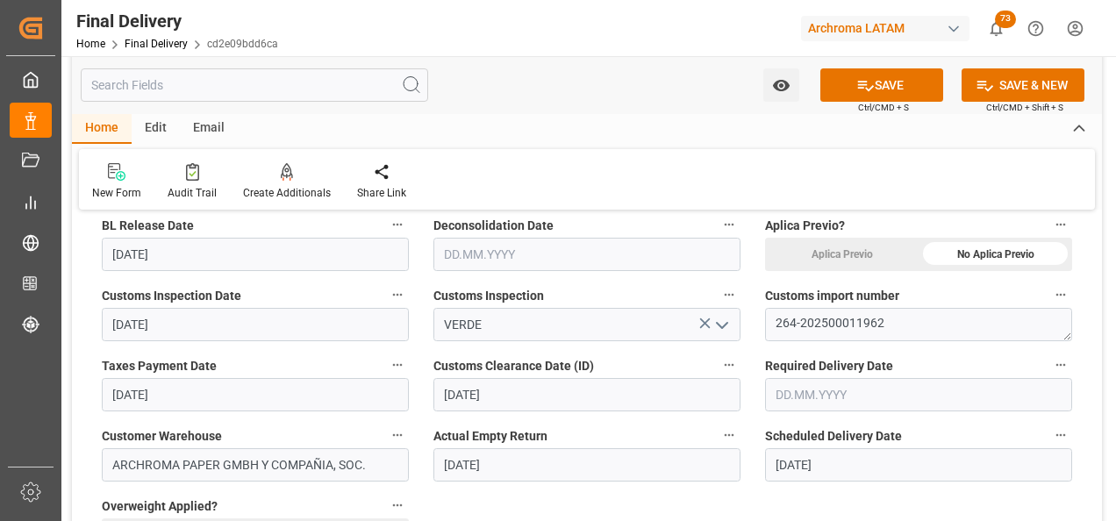
scroll to position [439, 0]
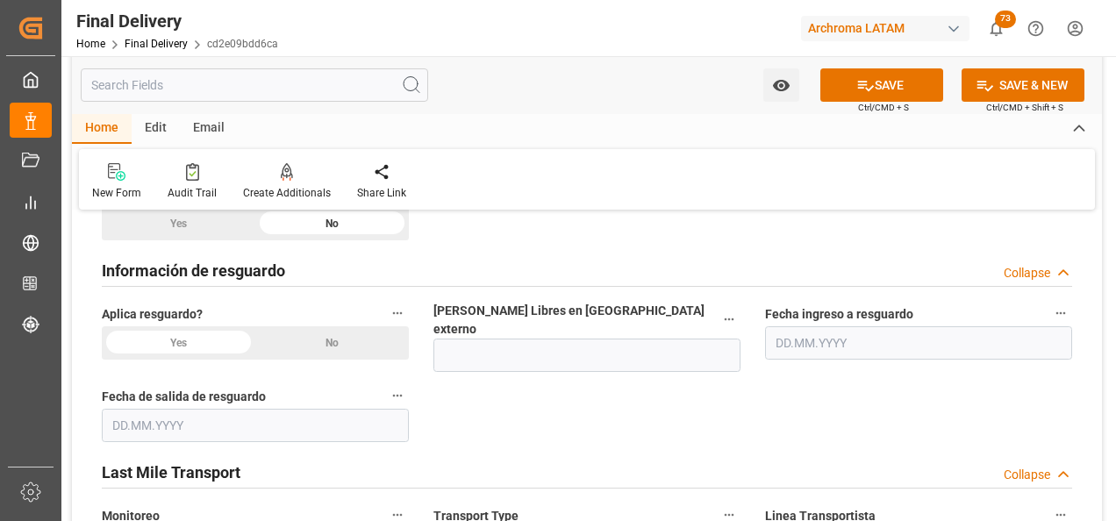
click at [365, 225] on div "No" at bounding box center [332, 342] width 154 height 33
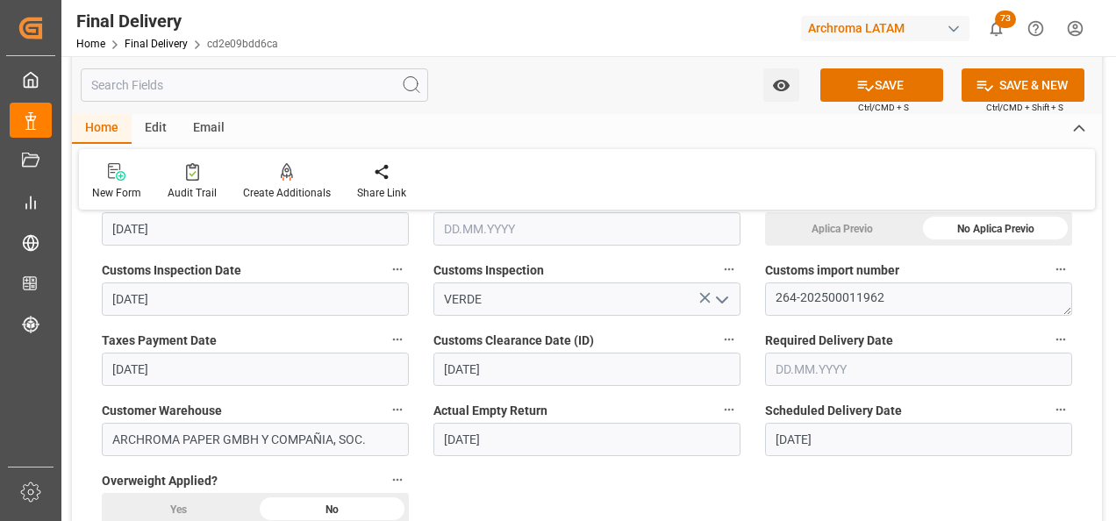
scroll to position [526, 0]
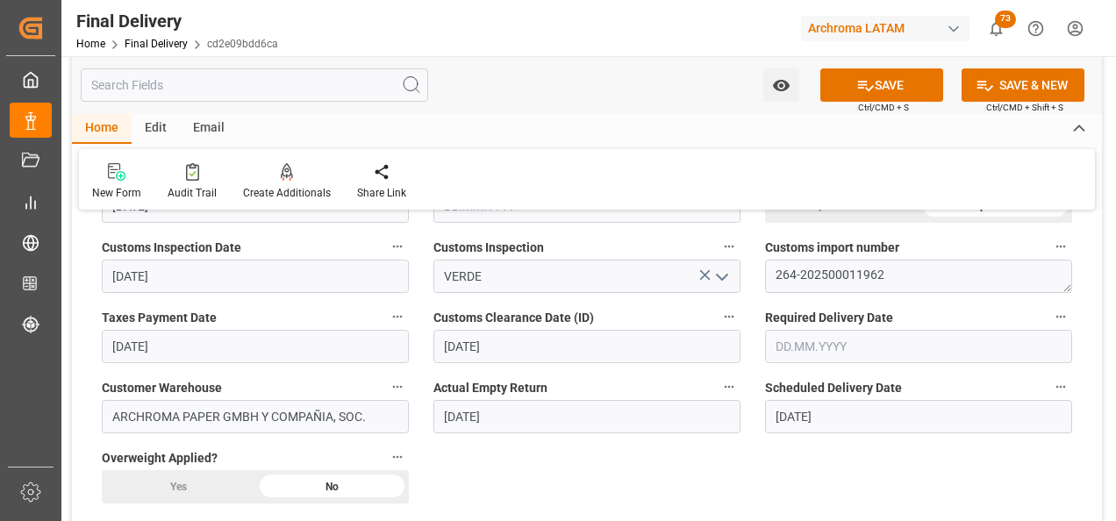
click at [656, 225] on input "text" at bounding box center [918, 346] width 307 height 33
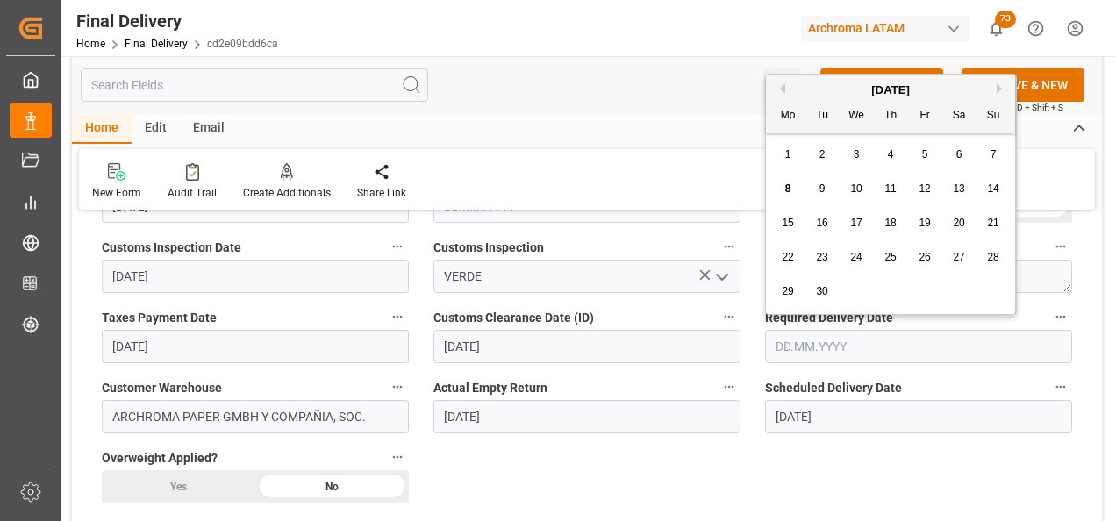
click at [656, 191] on span "10" at bounding box center [855, 188] width 11 height 12
type input "[DATE]"
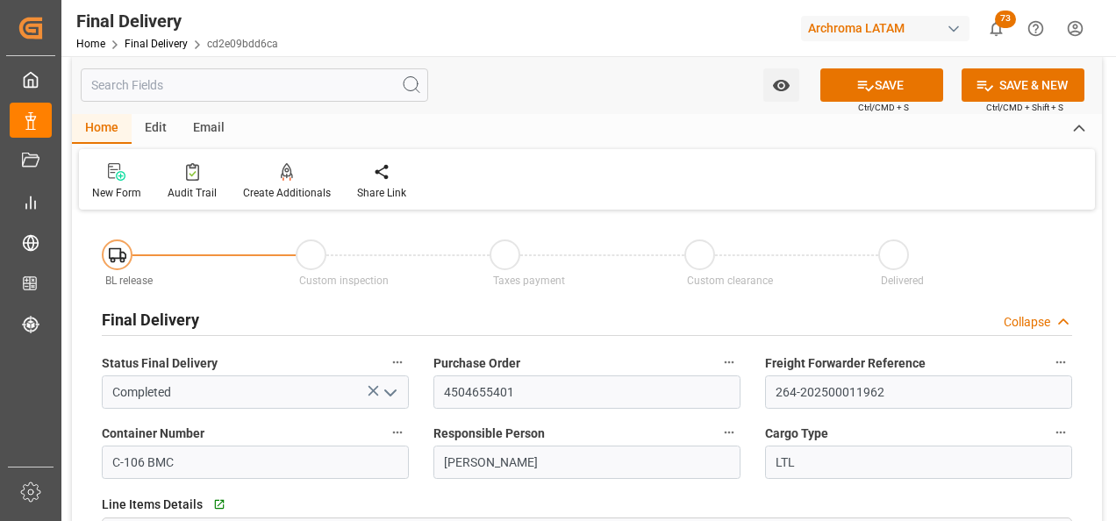
scroll to position [0, 0]
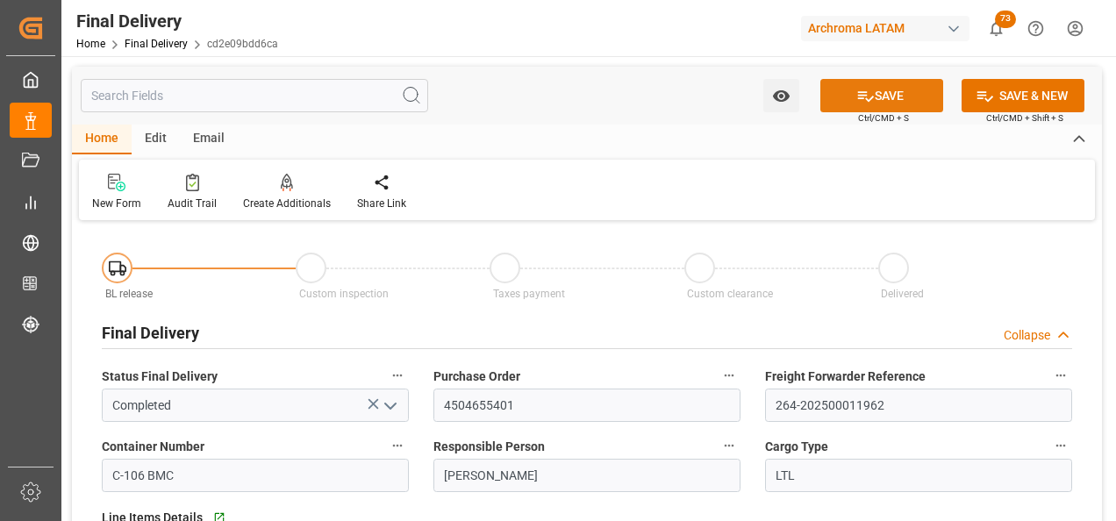
click at [656, 101] on button "SAVE" at bounding box center [881, 95] width 123 height 33
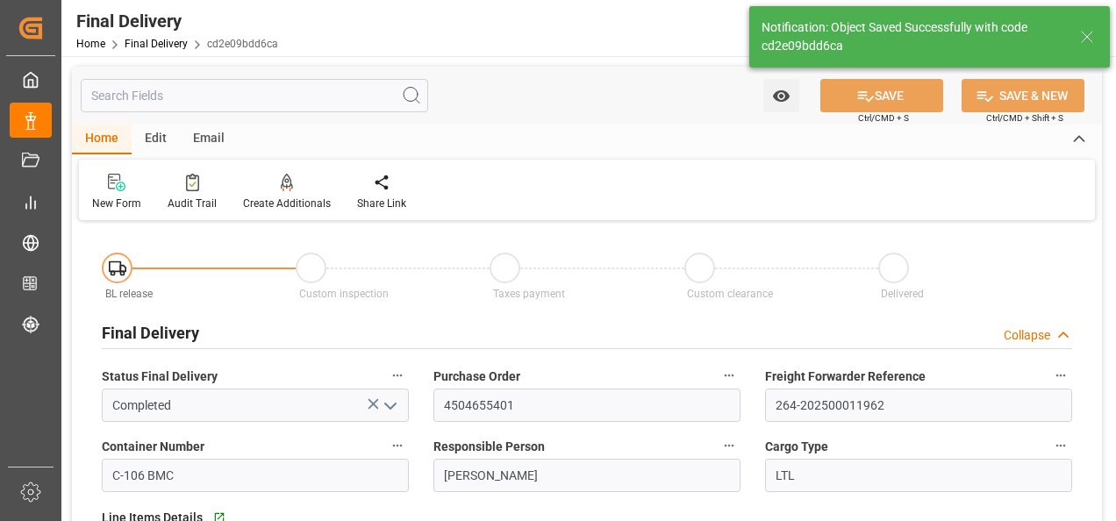
type textarea "1"
type input "6"
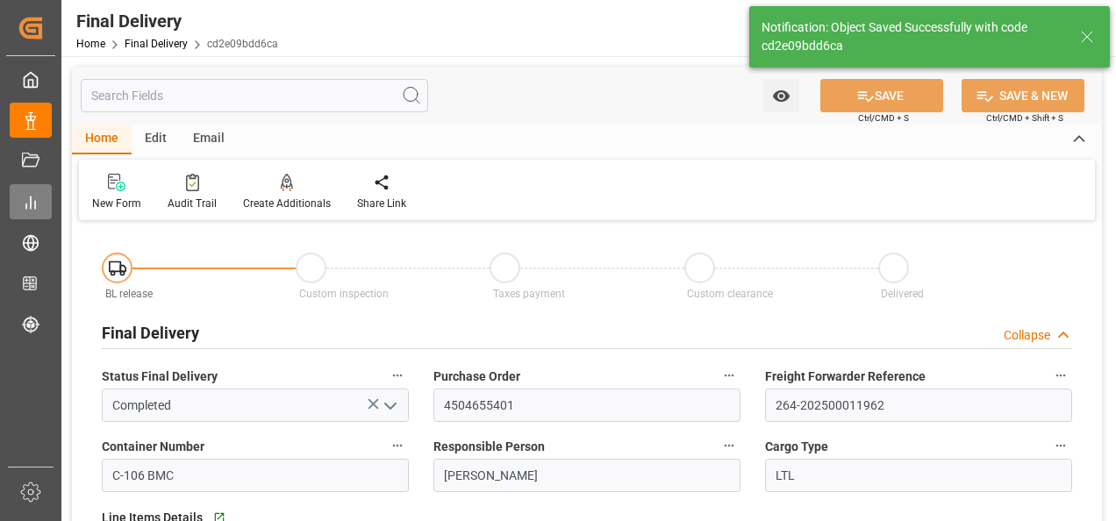
type input "6"
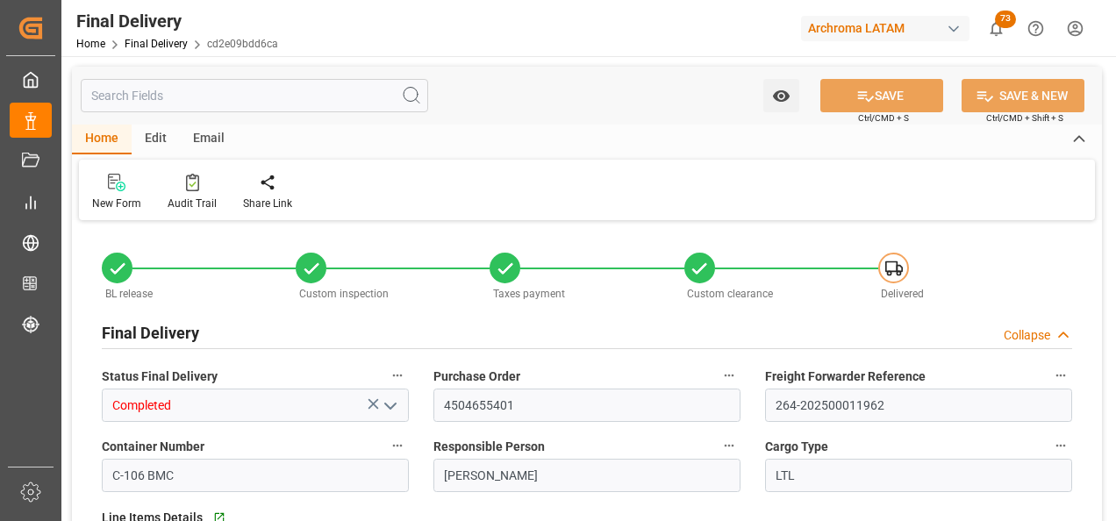
type input "6"
type input "[DATE]"
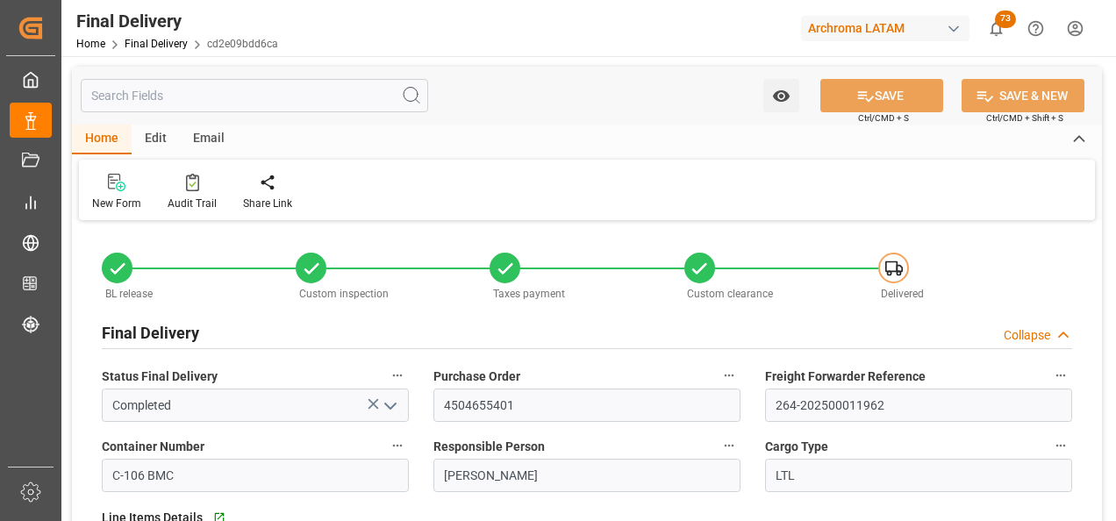
type input "[DATE]"
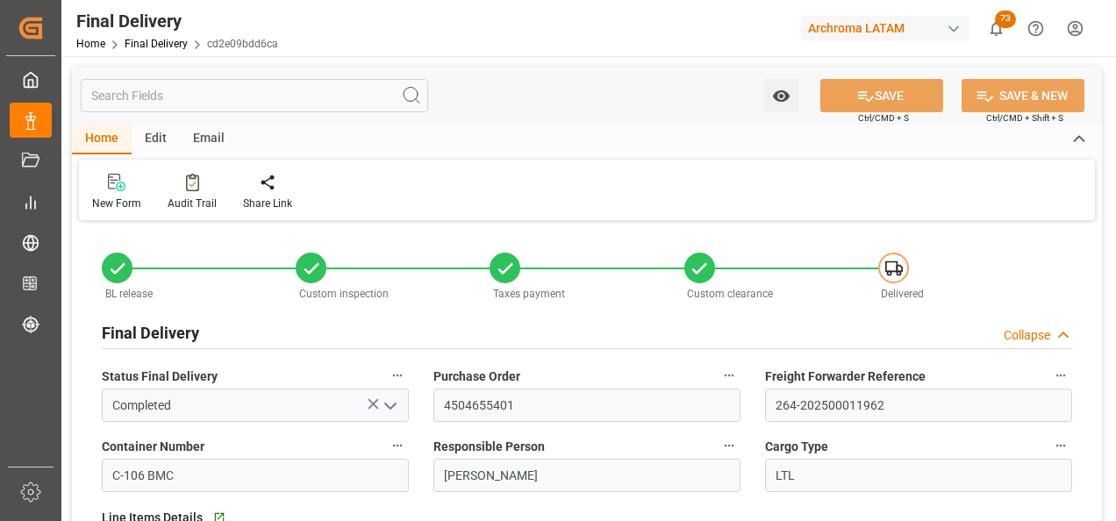
type input "[DATE]"
